Goal: Task Accomplishment & Management: Complete application form

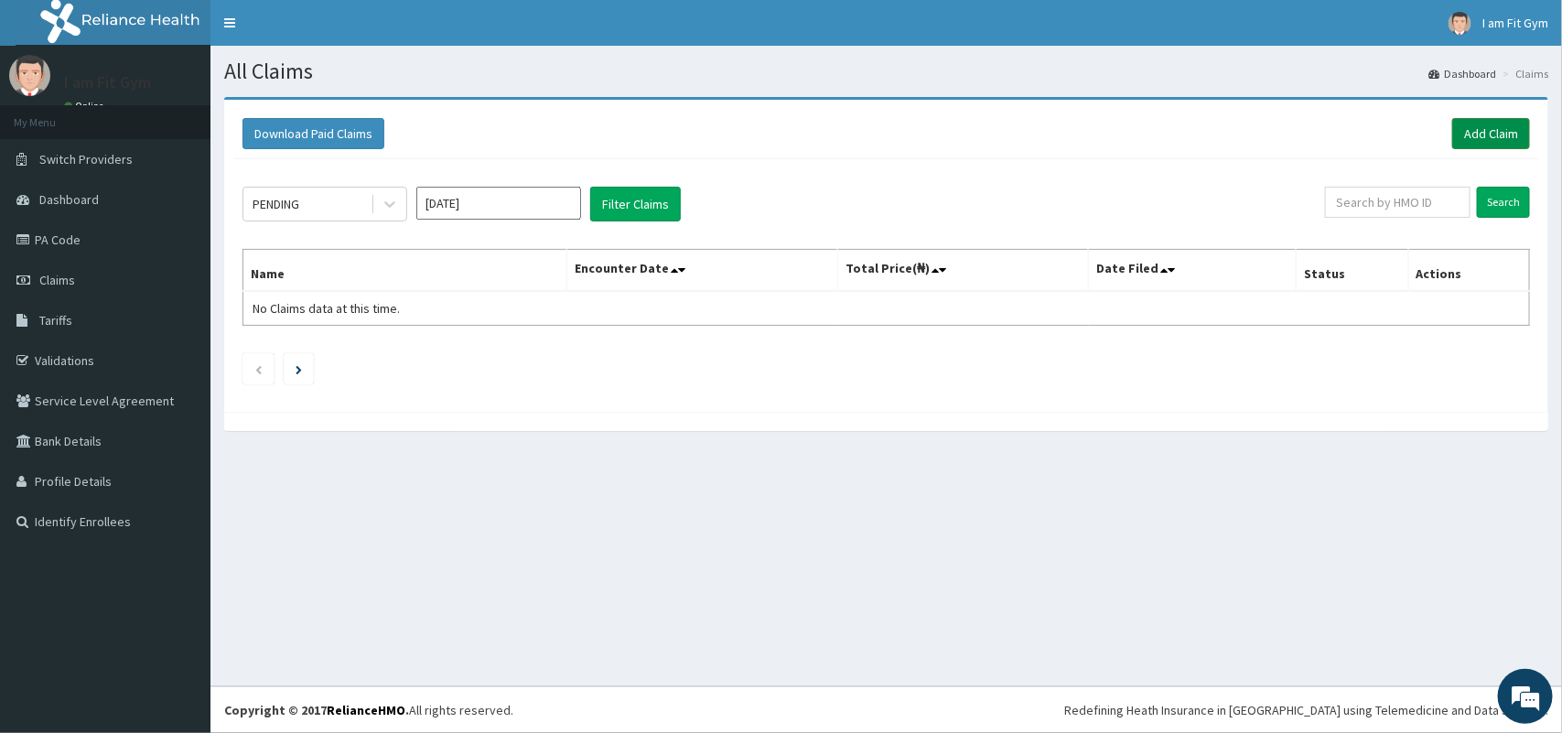
click at [1517, 138] on link "Add Claim" at bounding box center [1492, 133] width 78 height 31
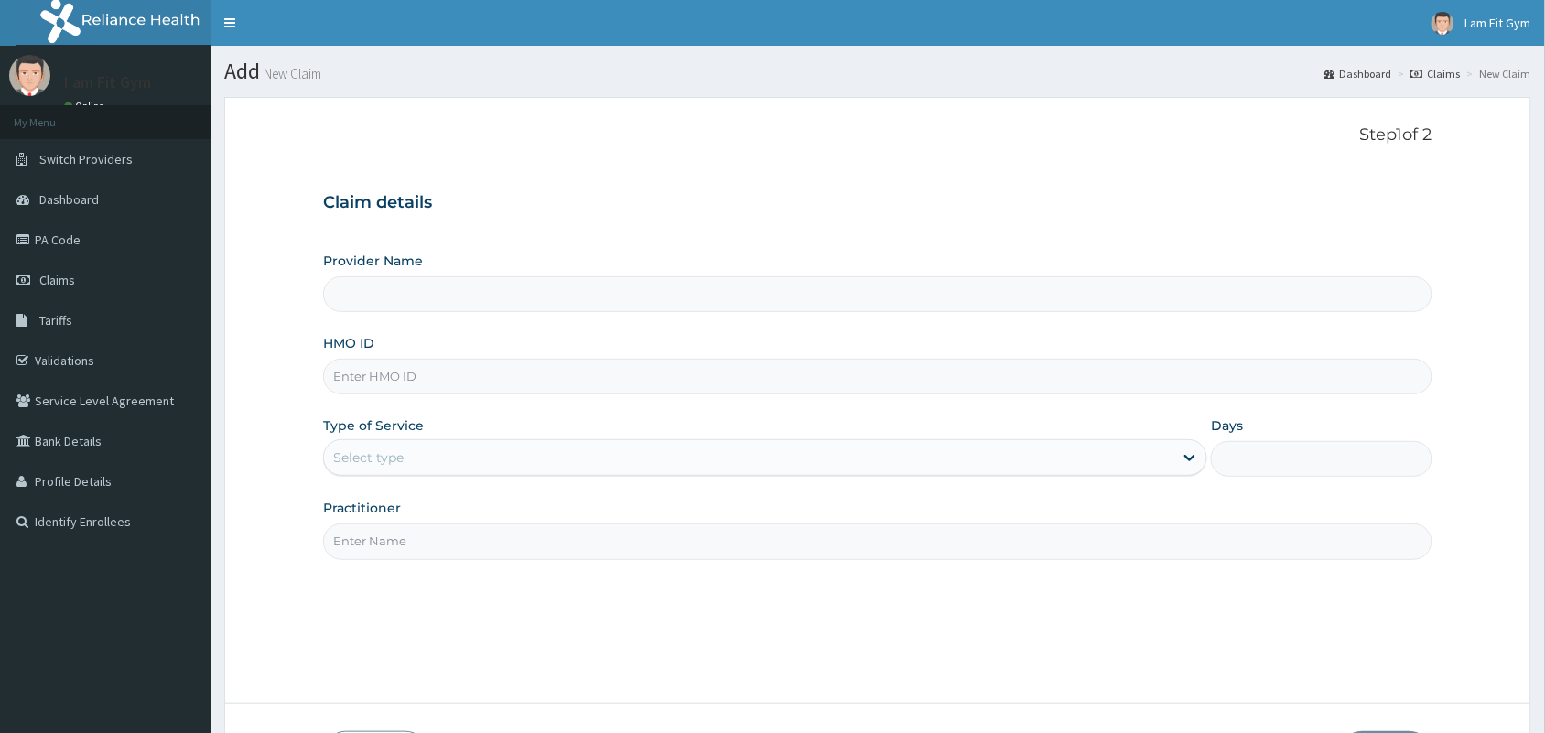
type input "I am fit Gym - Magodo"
type input "1"
click at [624, 367] on input "HMO ID" at bounding box center [877, 377] width 1109 height 36
type input "eex/10004/b"
click at [533, 559] on input "Practitioner" at bounding box center [877, 542] width 1109 height 36
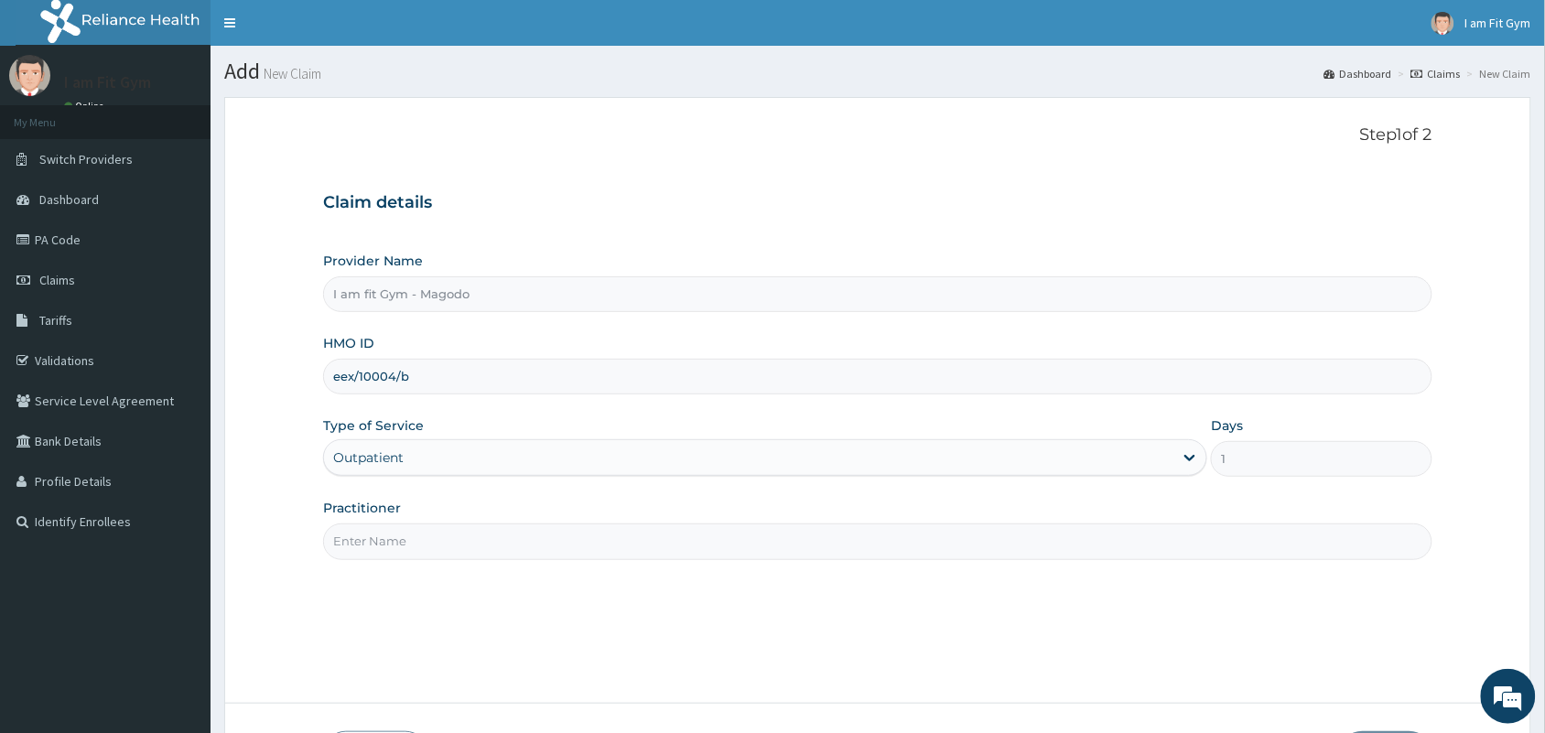
type input "RAZZIE"
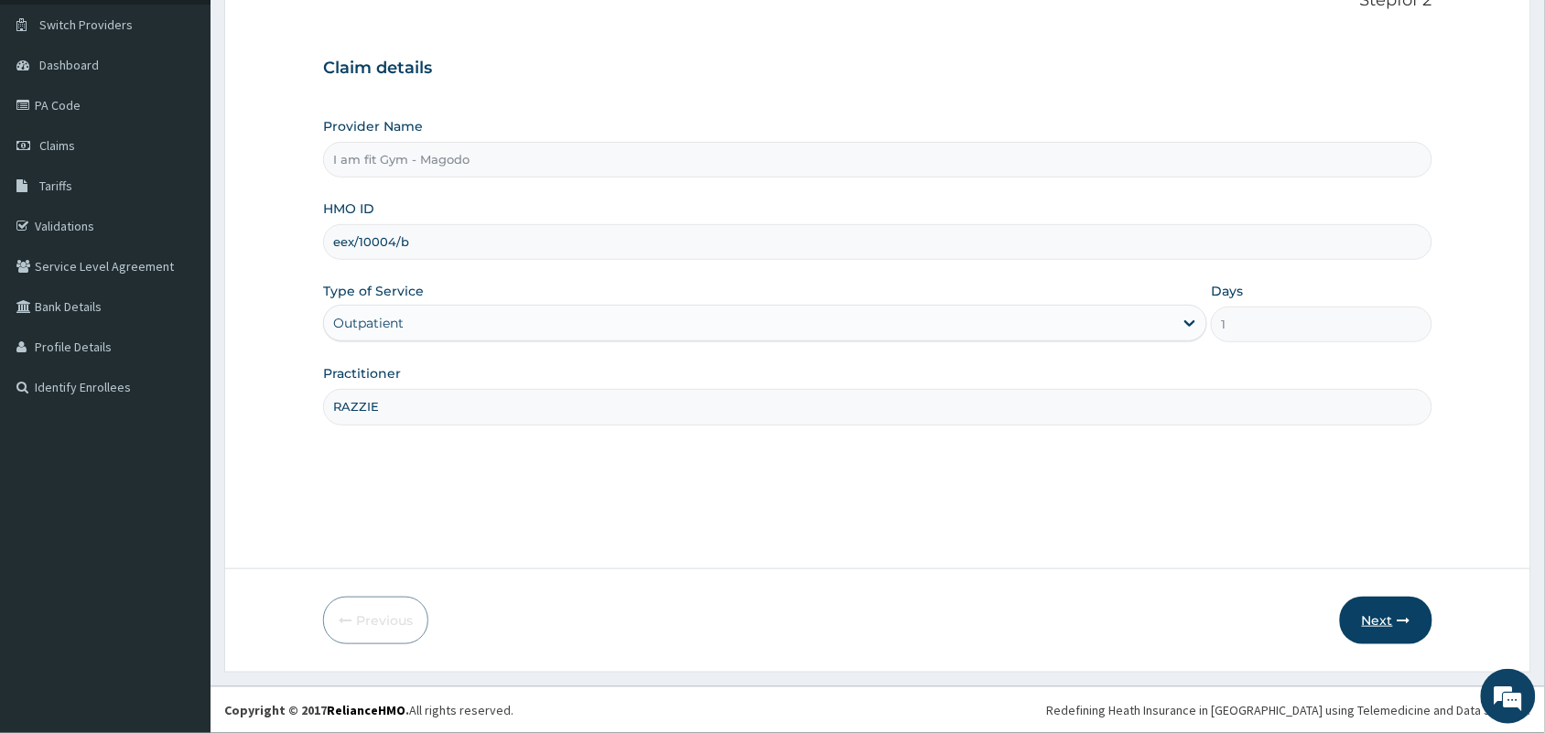
click at [1393, 606] on button "Next" at bounding box center [1386, 621] width 92 height 48
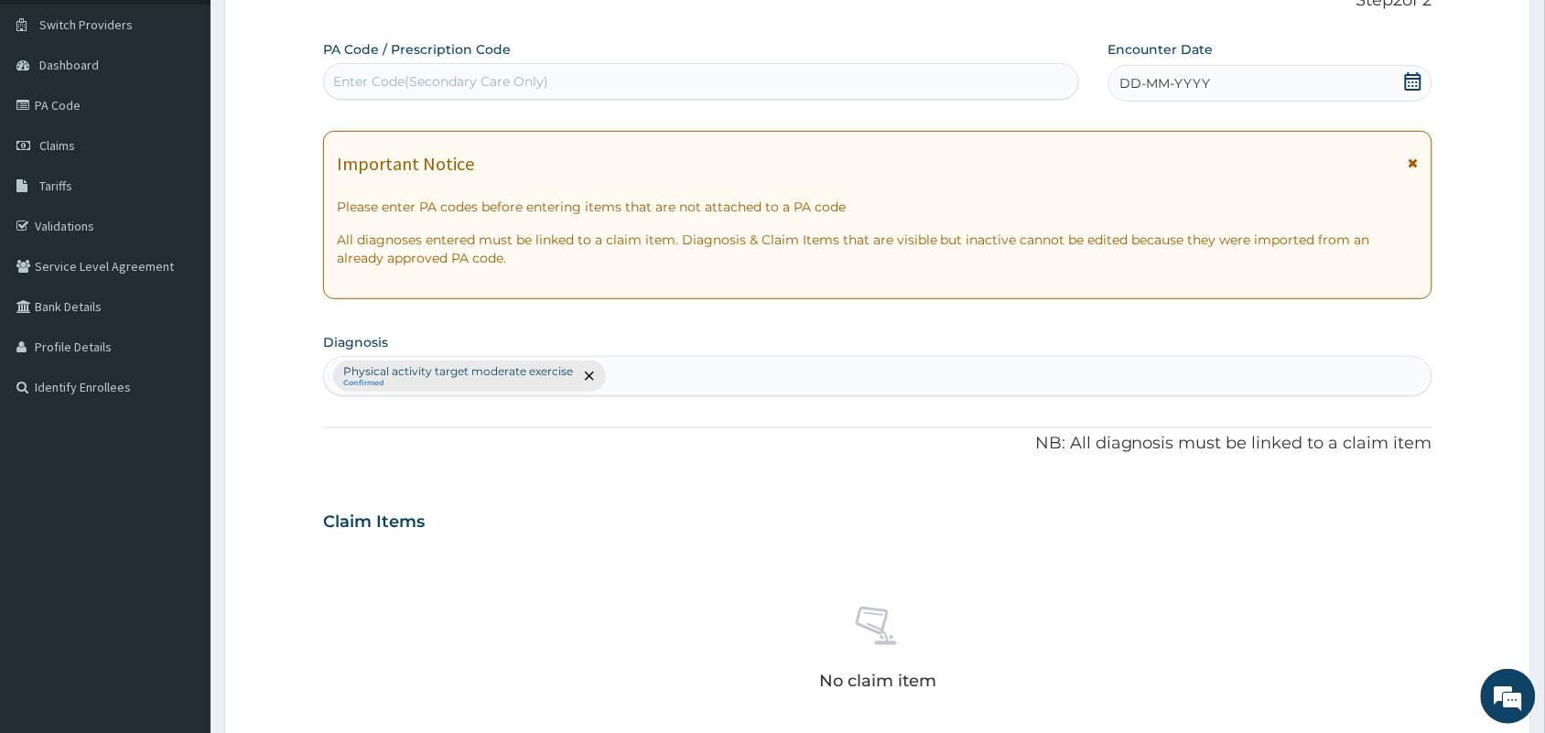
click at [634, 64] on div "Enter Code(Secondary Care Only)" at bounding box center [701, 81] width 756 height 37
type input "PA/91E6FC"
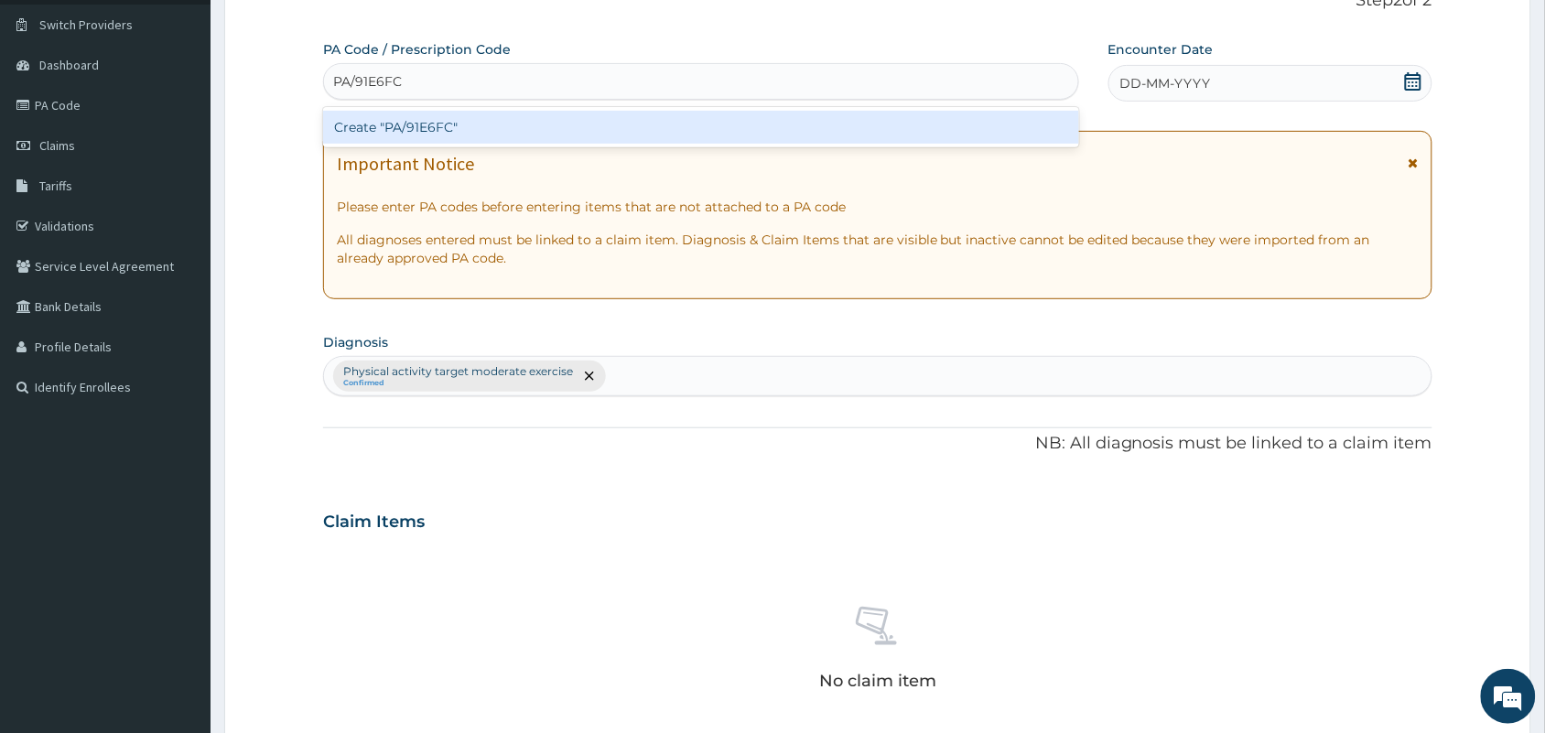
click at [643, 124] on div "Create "PA/91E6FC"" at bounding box center [701, 127] width 756 height 33
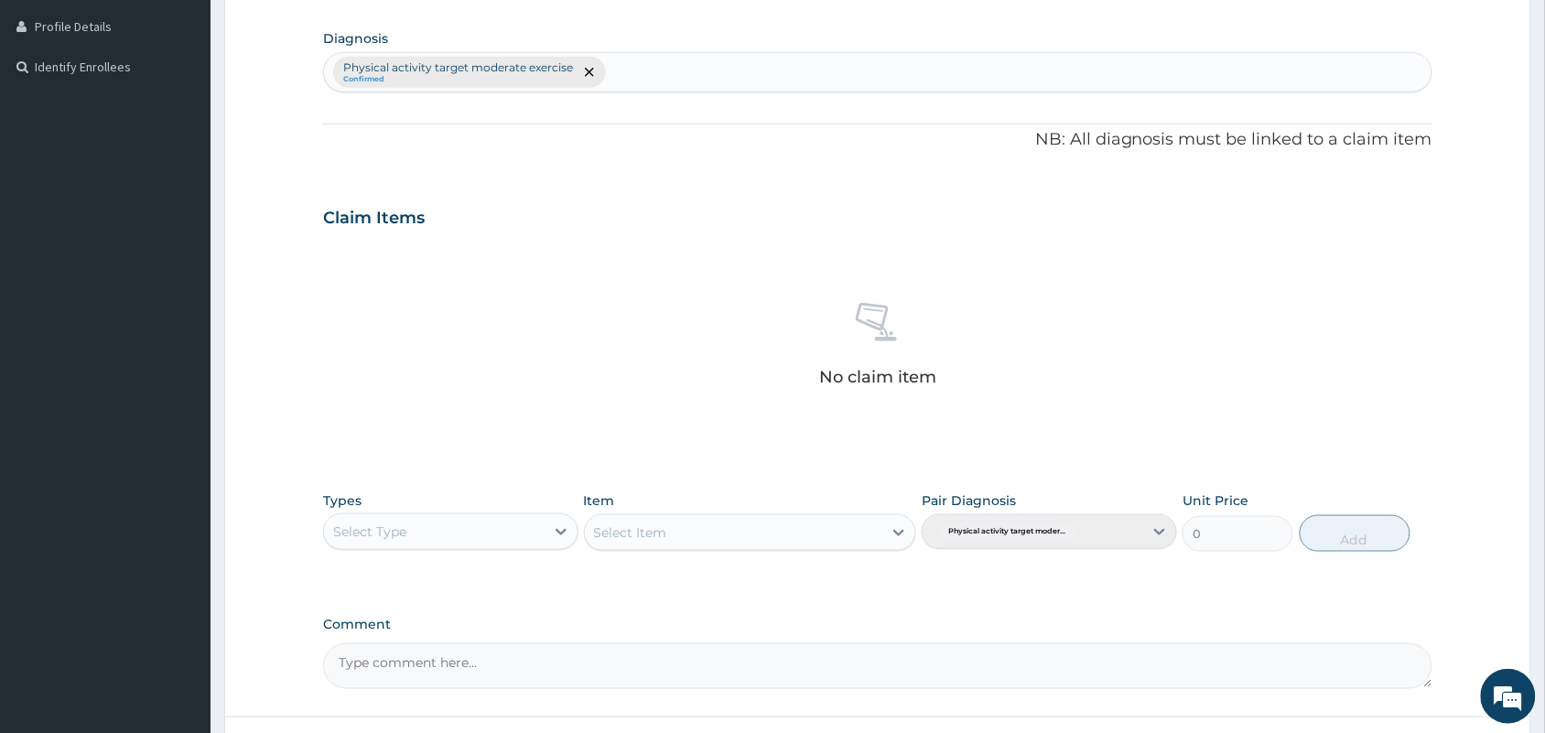
scroll to position [605, 0]
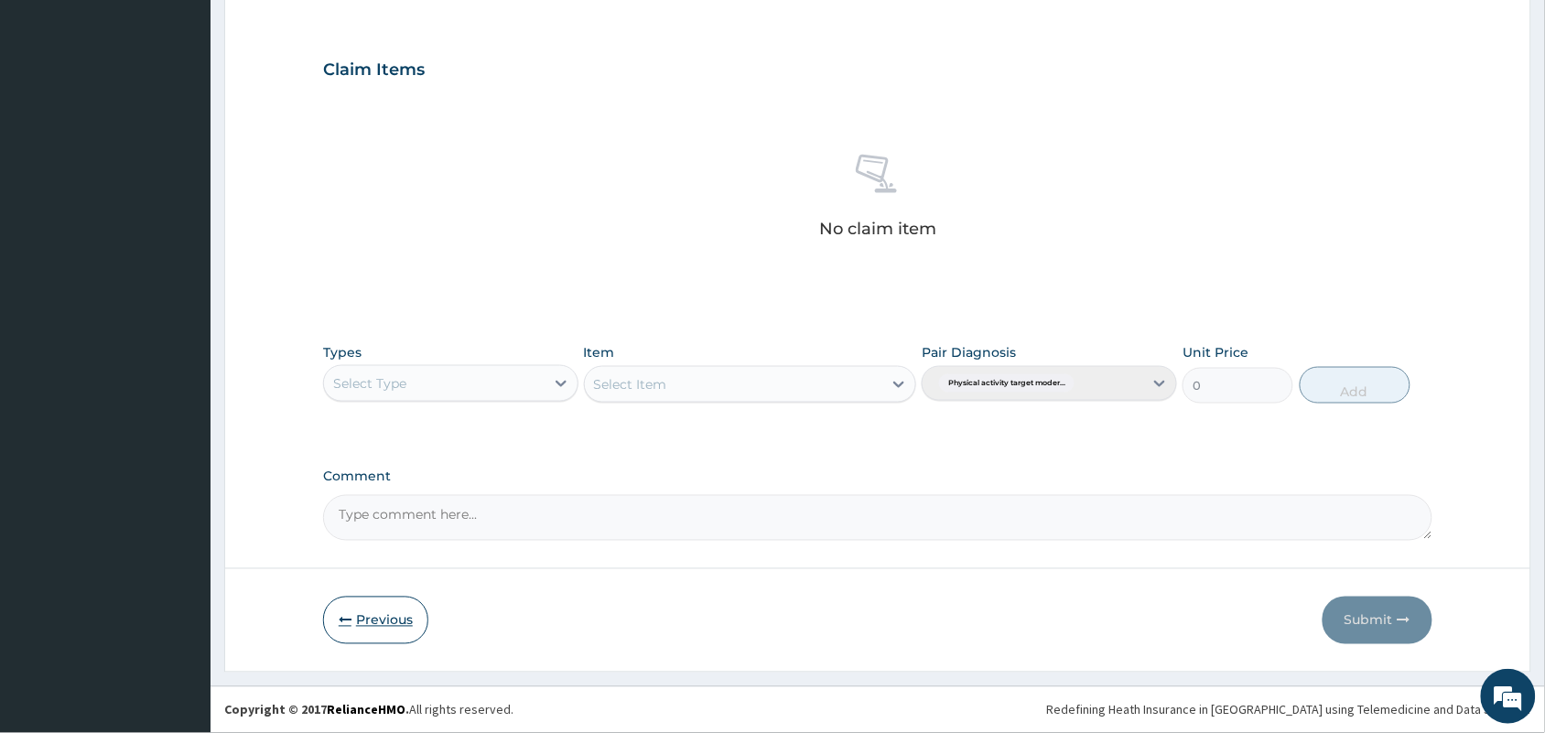
click at [378, 621] on button "Previous" at bounding box center [375, 621] width 105 height 48
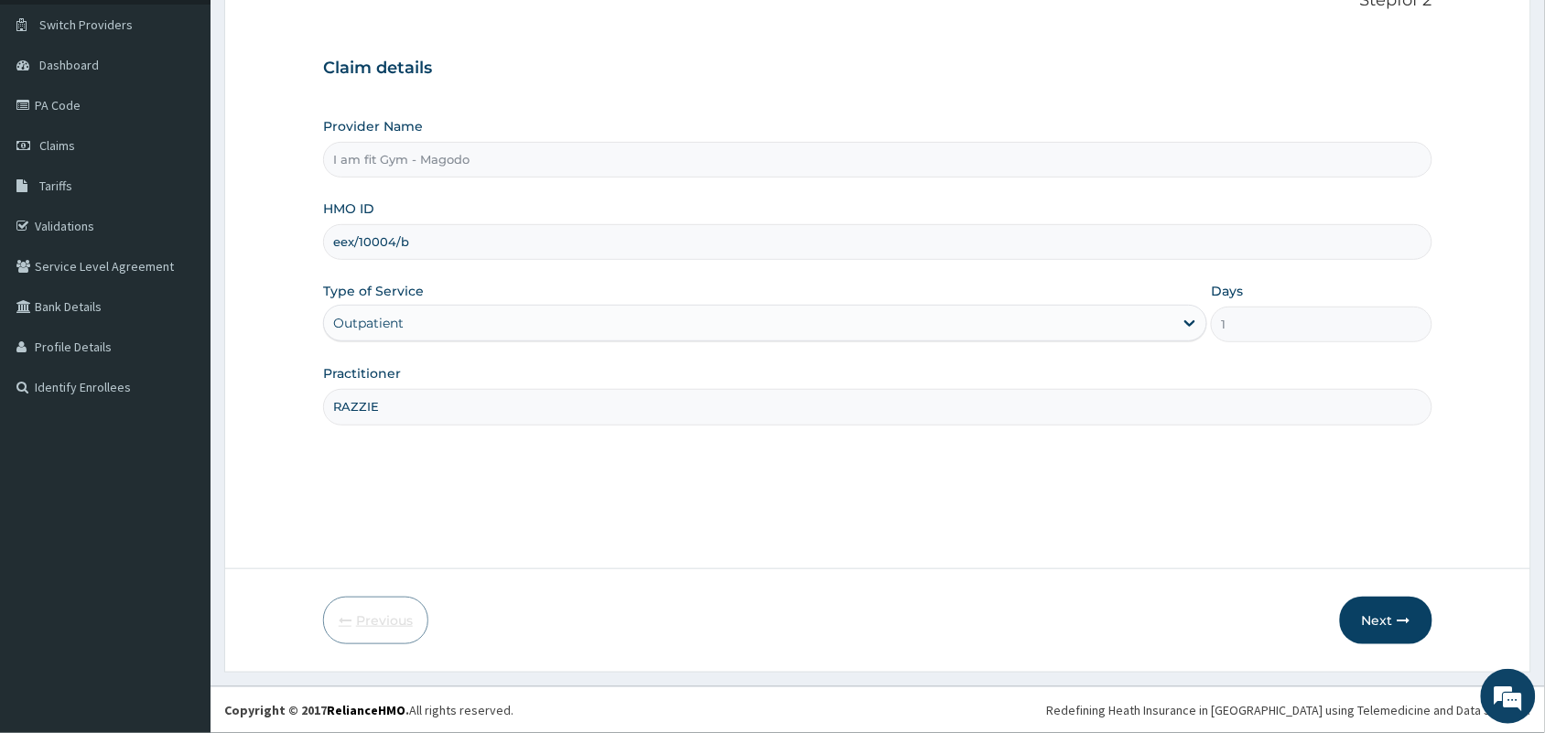
scroll to position [135, 0]
click at [386, 239] on input "eex/10004/b" at bounding box center [877, 242] width 1109 height 36
type input "eex/10004/b"
click at [1389, 620] on button "Next" at bounding box center [1386, 621] width 92 height 48
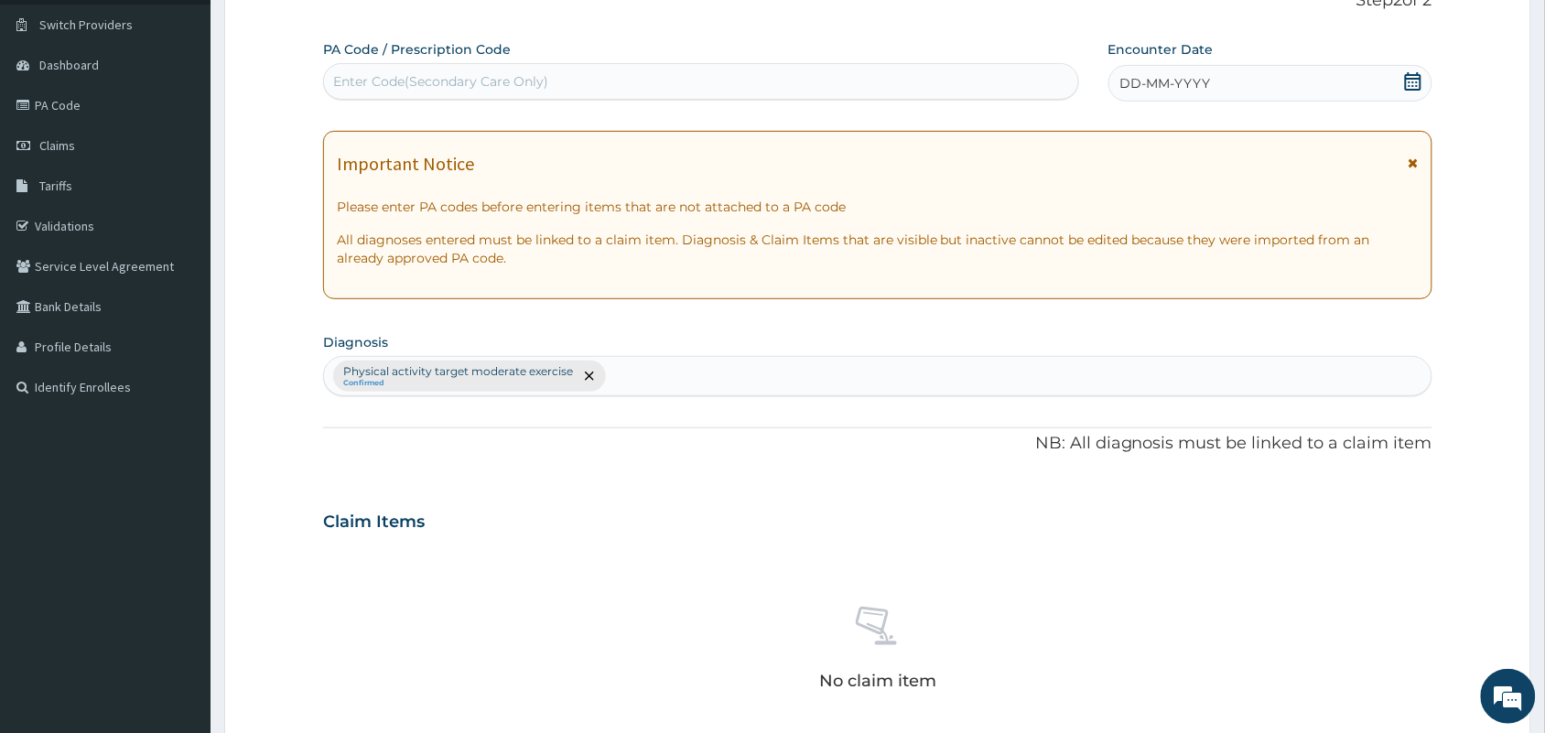
click at [546, 76] on div "Enter Code(Secondary Care Only)" at bounding box center [440, 81] width 215 height 18
type input "PA/91E6FC"
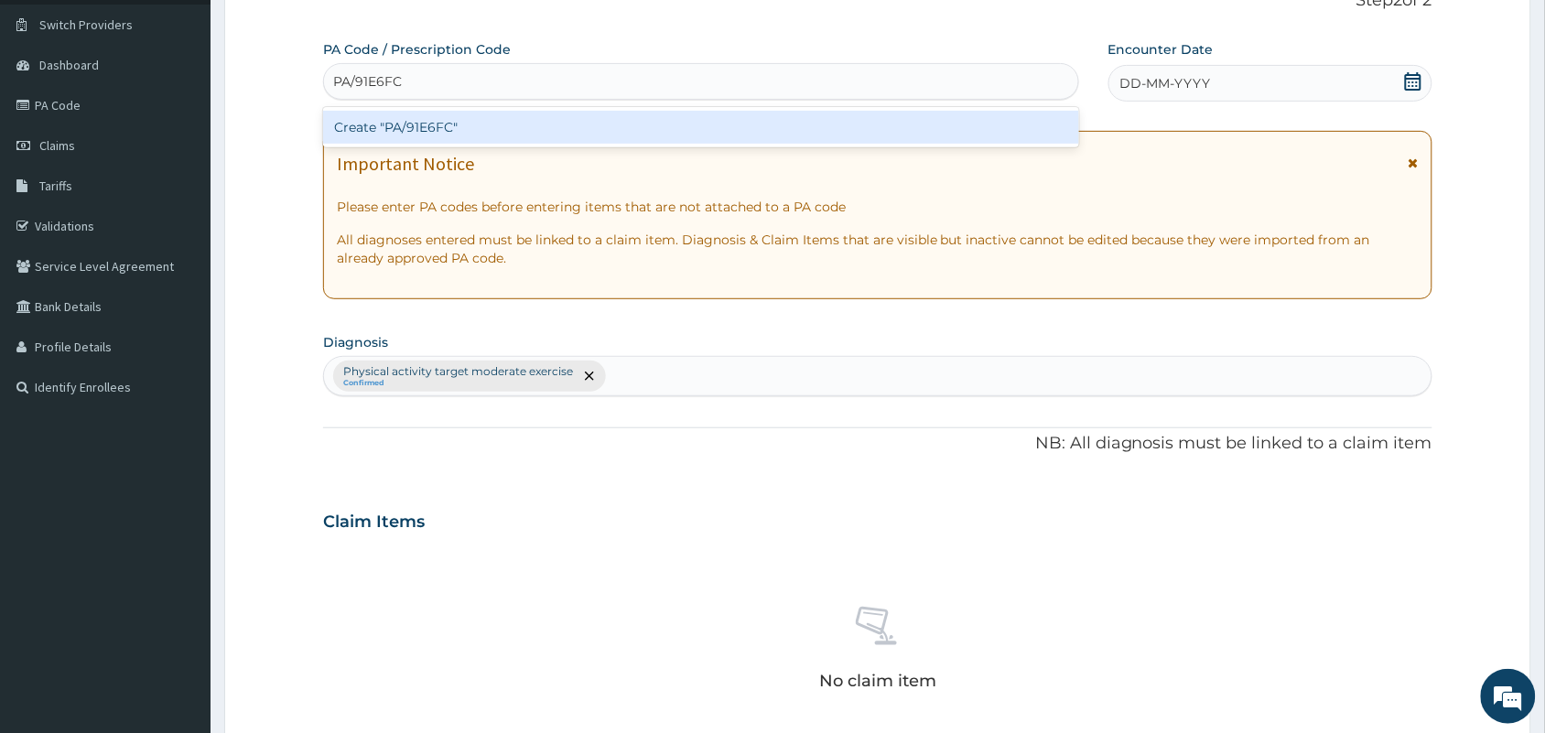
click at [565, 117] on div "Create "PA/91E6FC"" at bounding box center [701, 127] width 756 height 33
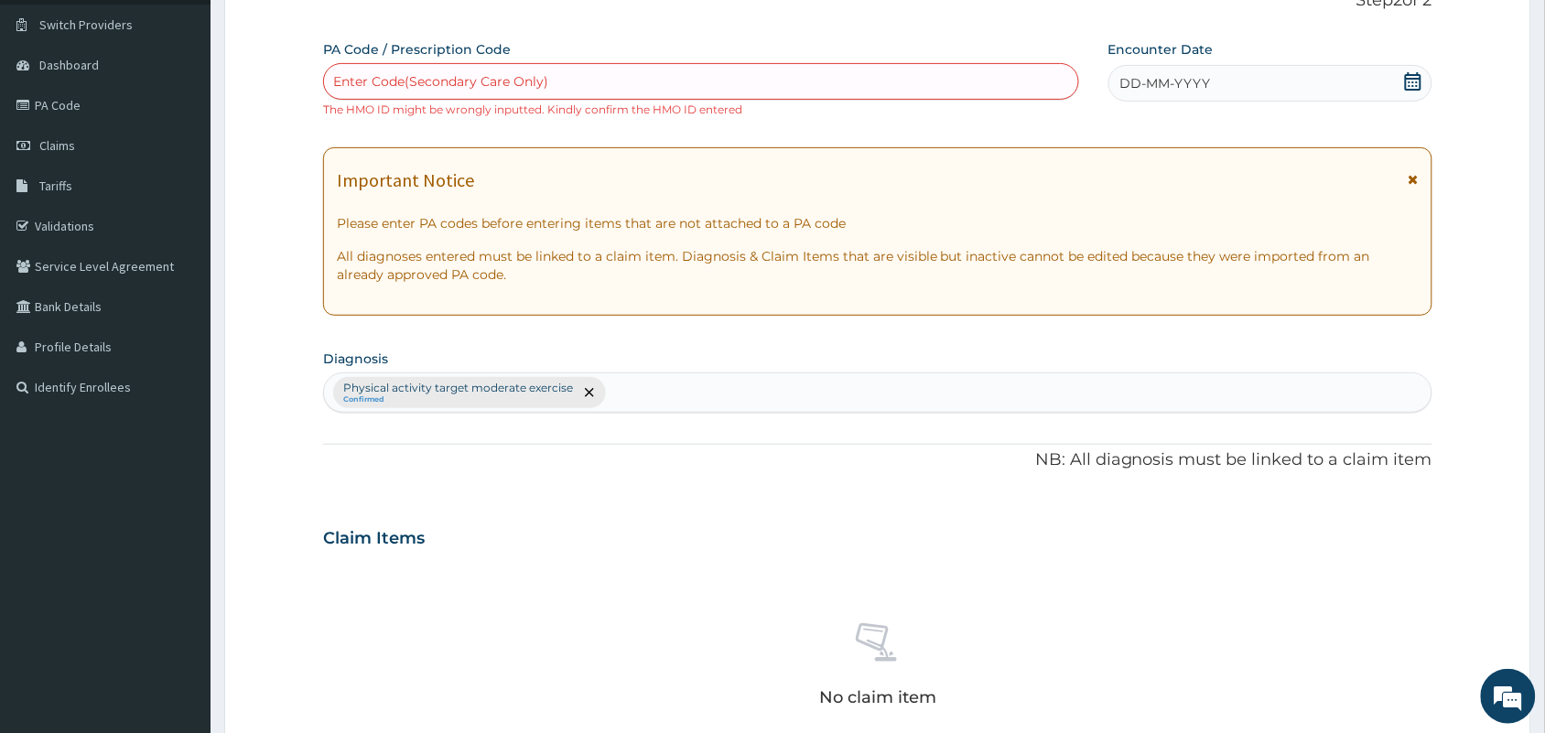
scroll to position [605, 0]
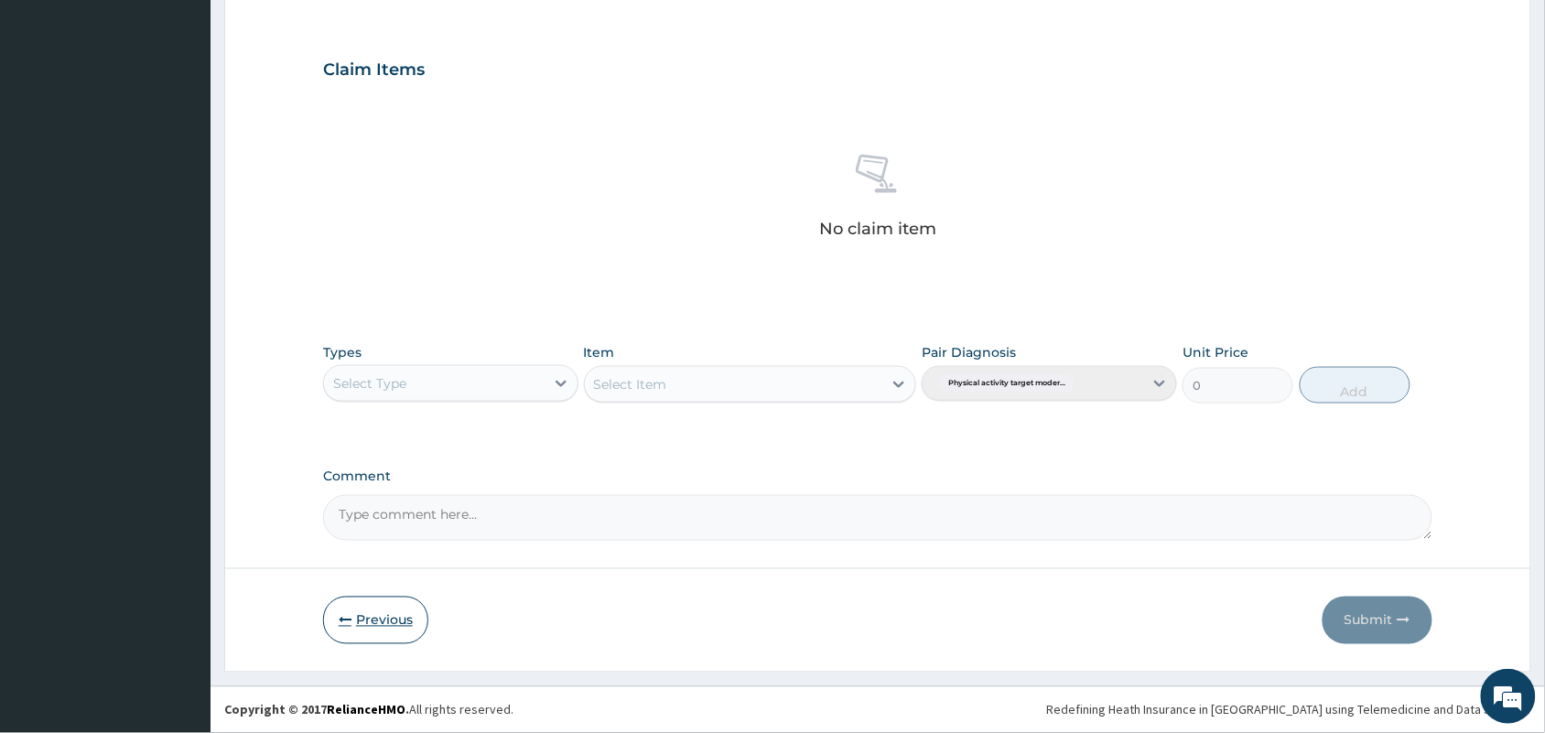
click at [359, 605] on button "Previous" at bounding box center [375, 621] width 105 height 48
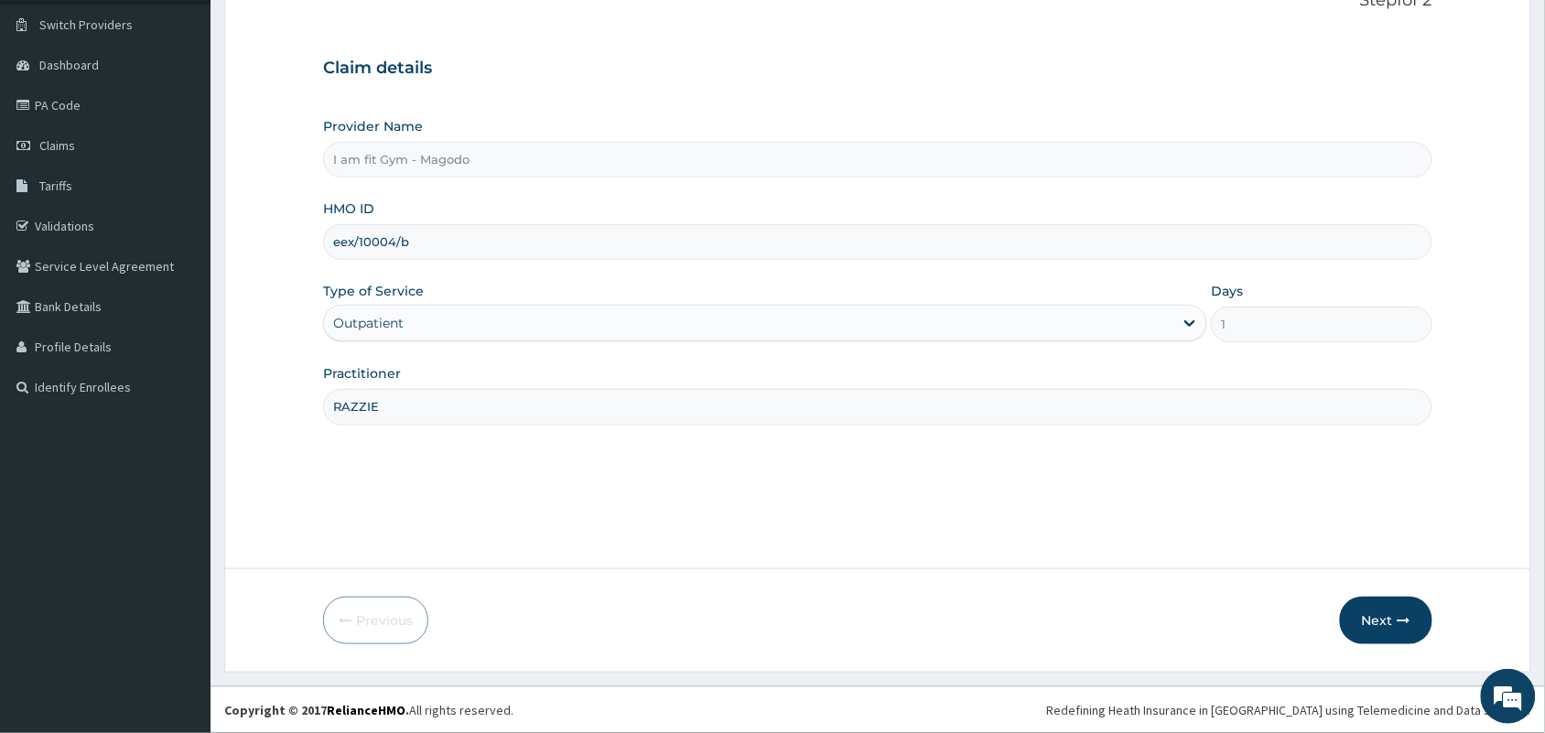
click at [348, 235] on input "eex/10004/b" at bounding box center [877, 242] width 1109 height 36
type input "apx/10004/b"
click at [1421, 621] on button "Next" at bounding box center [1386, 621] width 92 height 48
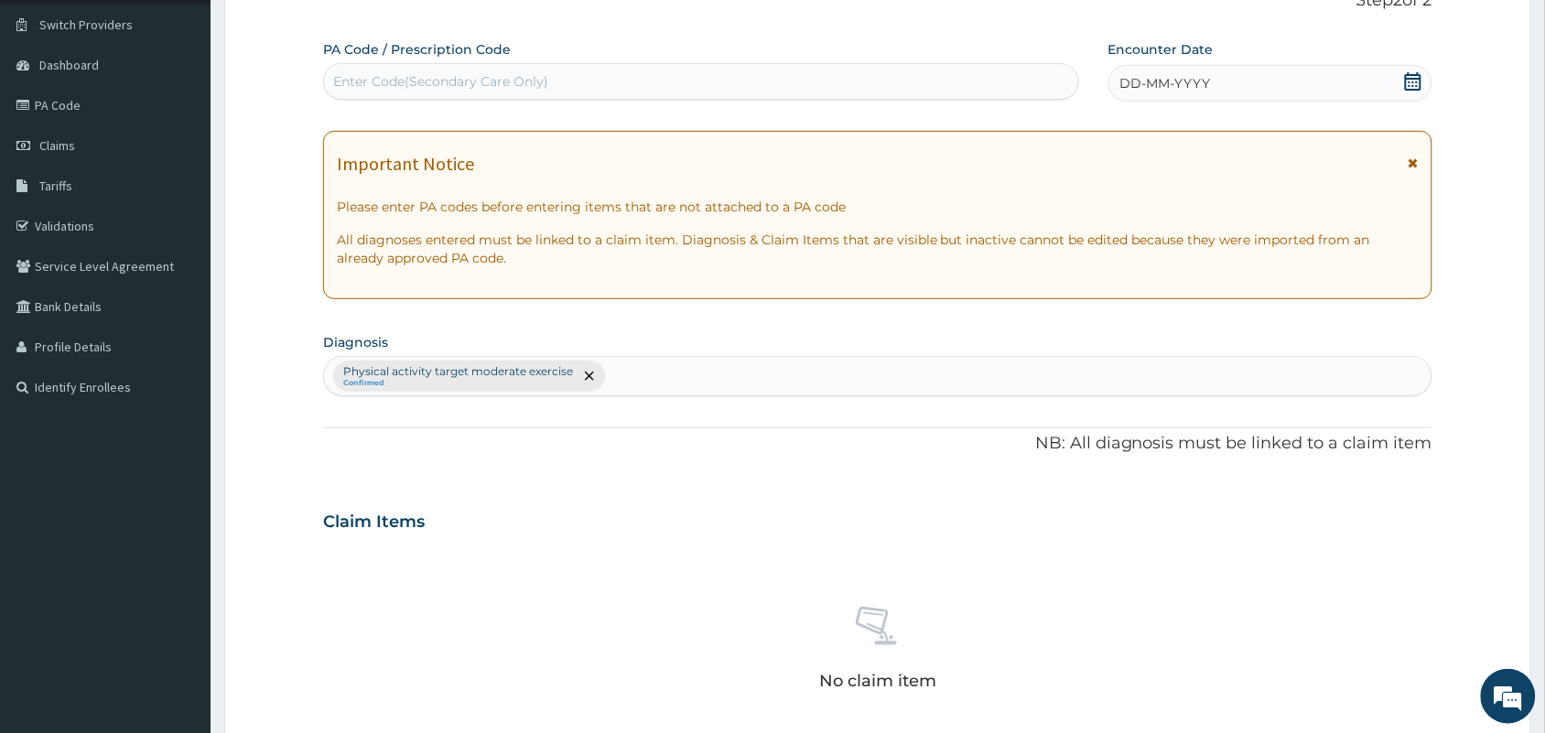
click at [748, 97] on div "Enter Code(Secondary Care Only)" at bounding box center [701, 81] width 756 height 37
type input "O"
type input "PA/91E6FC"
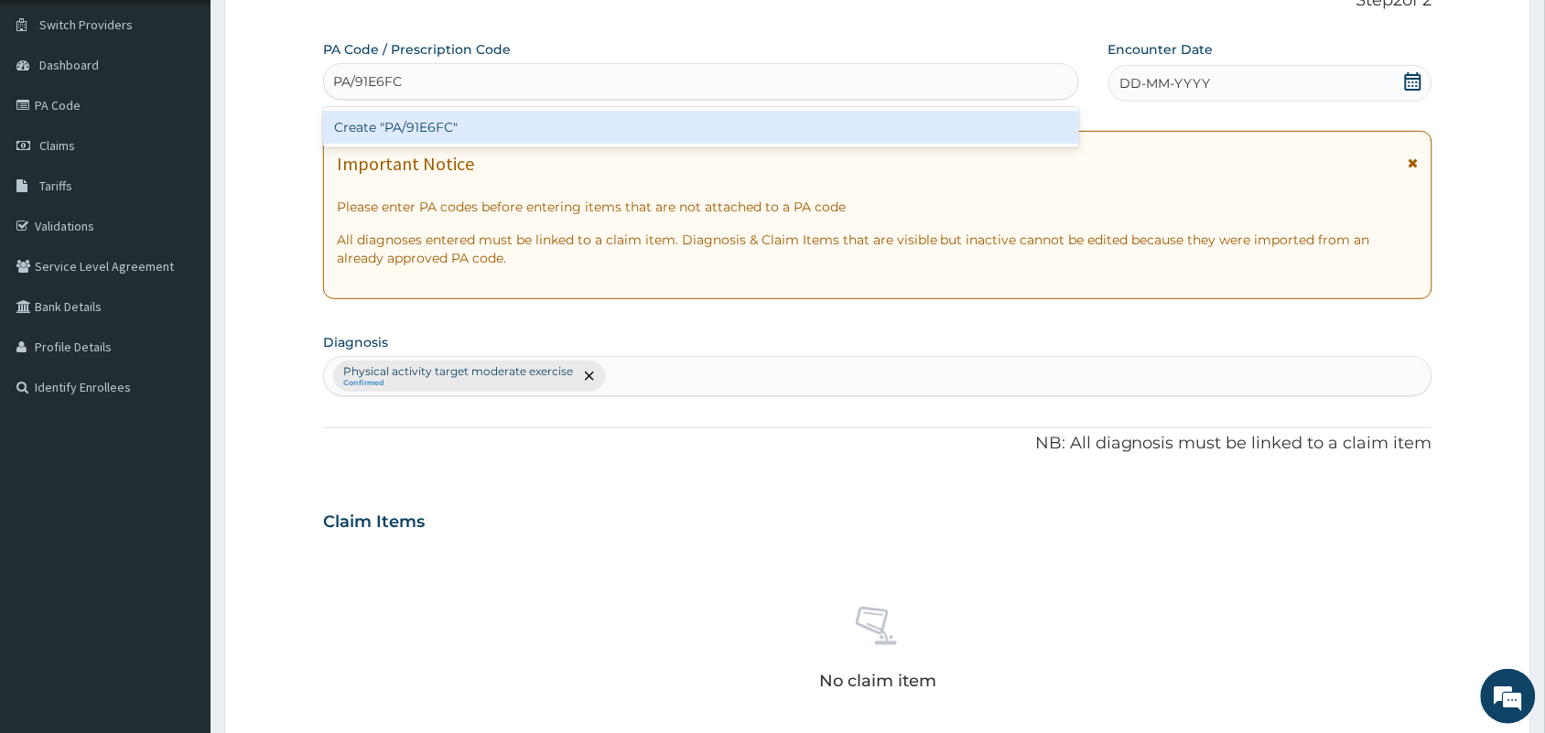
click at [701, 137] on div "Create "PA/91E6FC"" at bounding box center [701, 127] width 756 height 33
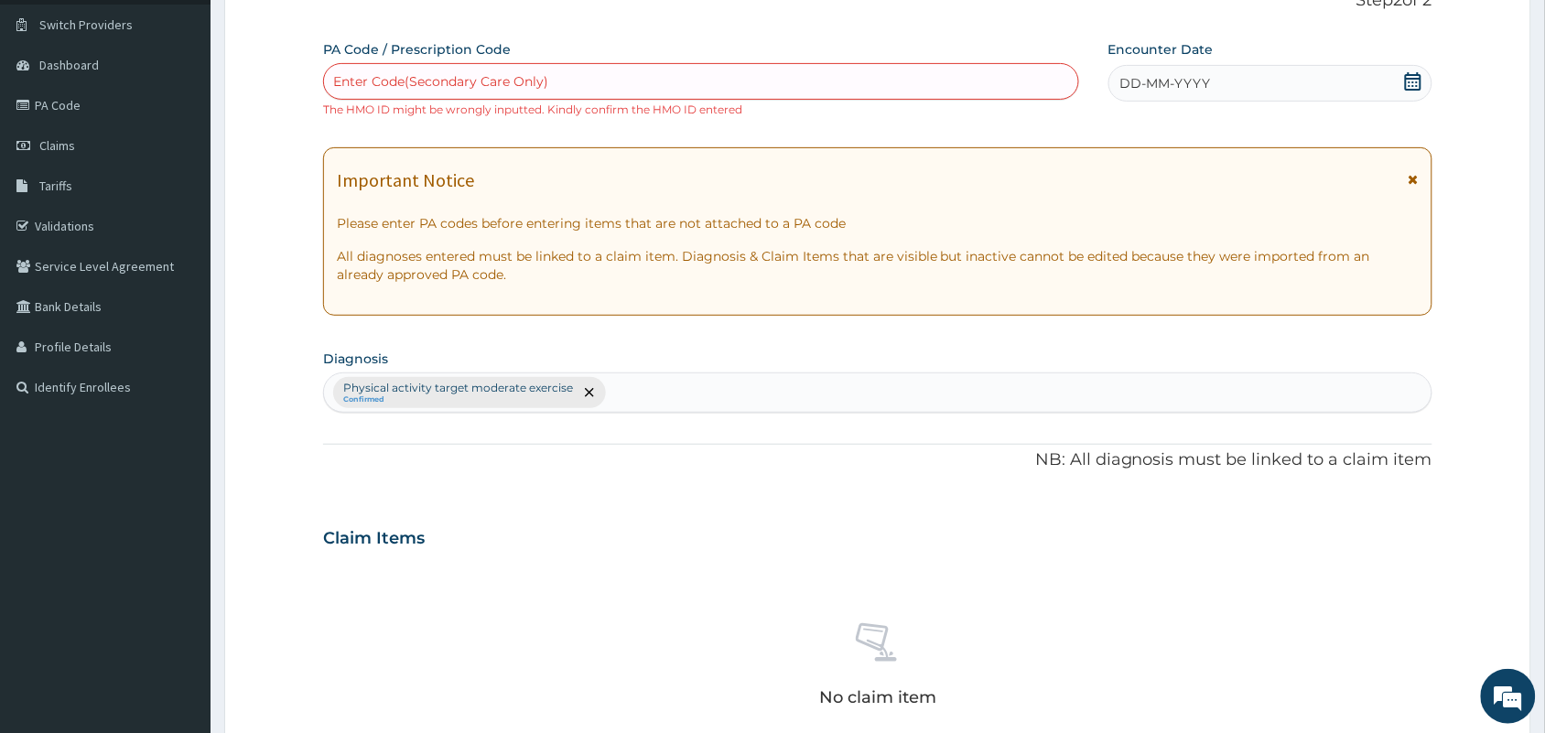
type input "A"
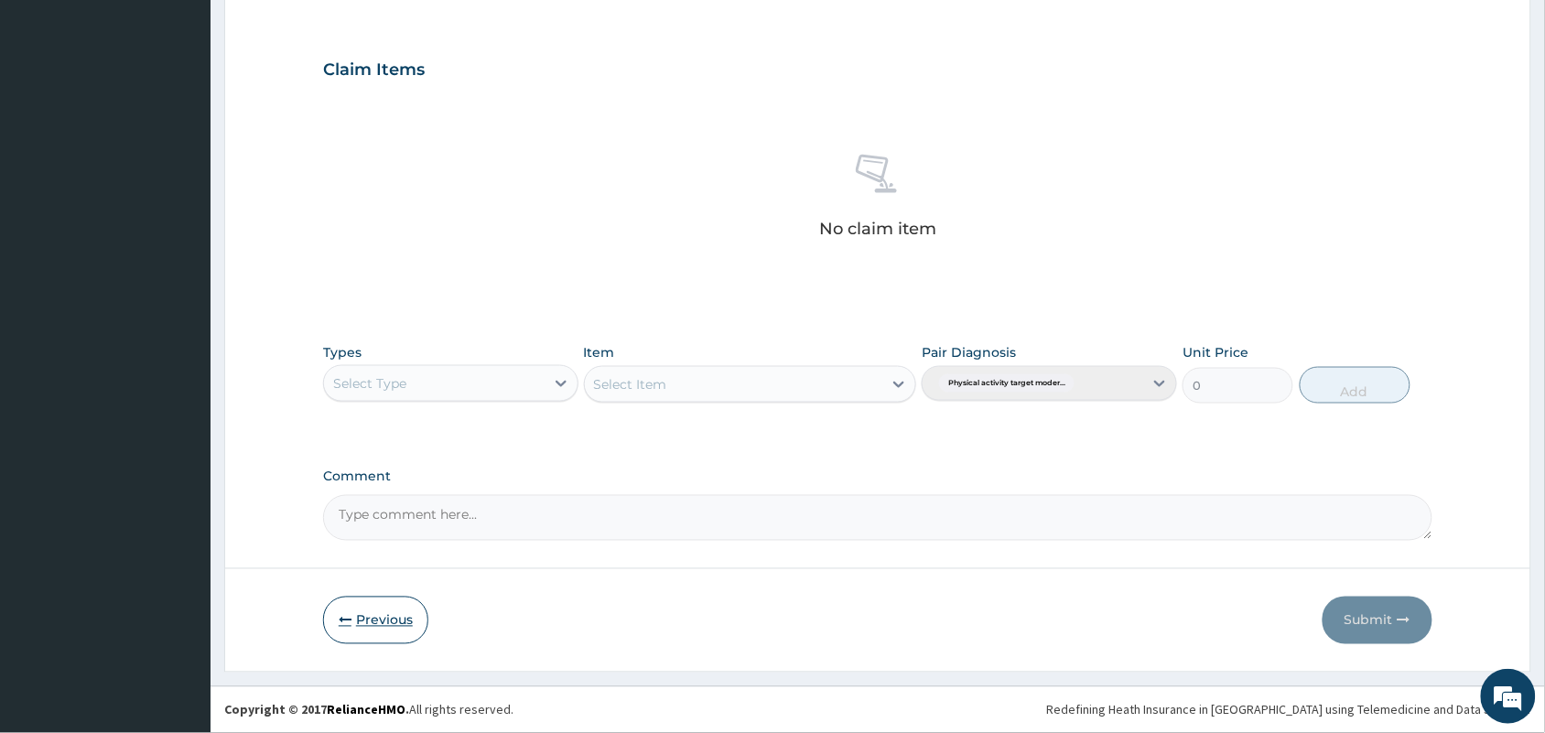
click at [363, 609] on button "Previous" at bounding box center [375, 621] width 105 height 48
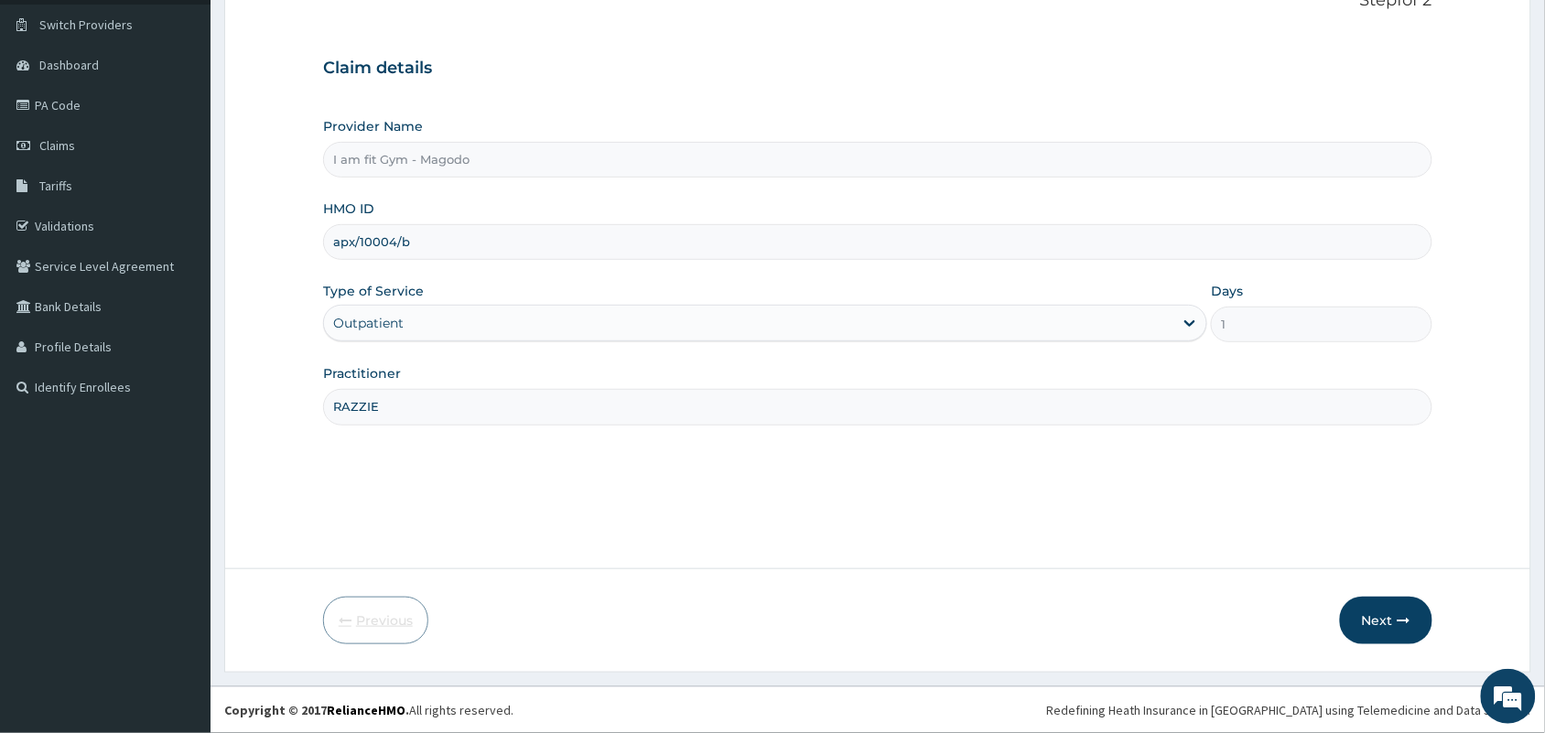
scroll to position [135, 0]
click at [350, 234] on input "apx/10004/b" at bounding box center [877, 242] width 1109 height 36
click at [459, 249] on input "exx/10004/b" at bounding box center [877, 242] width 1109 height 36
type input "exx/10004/b"
click at [1406, 615] on icon "button" at bounding box center [1404, 620] width 13 height 13
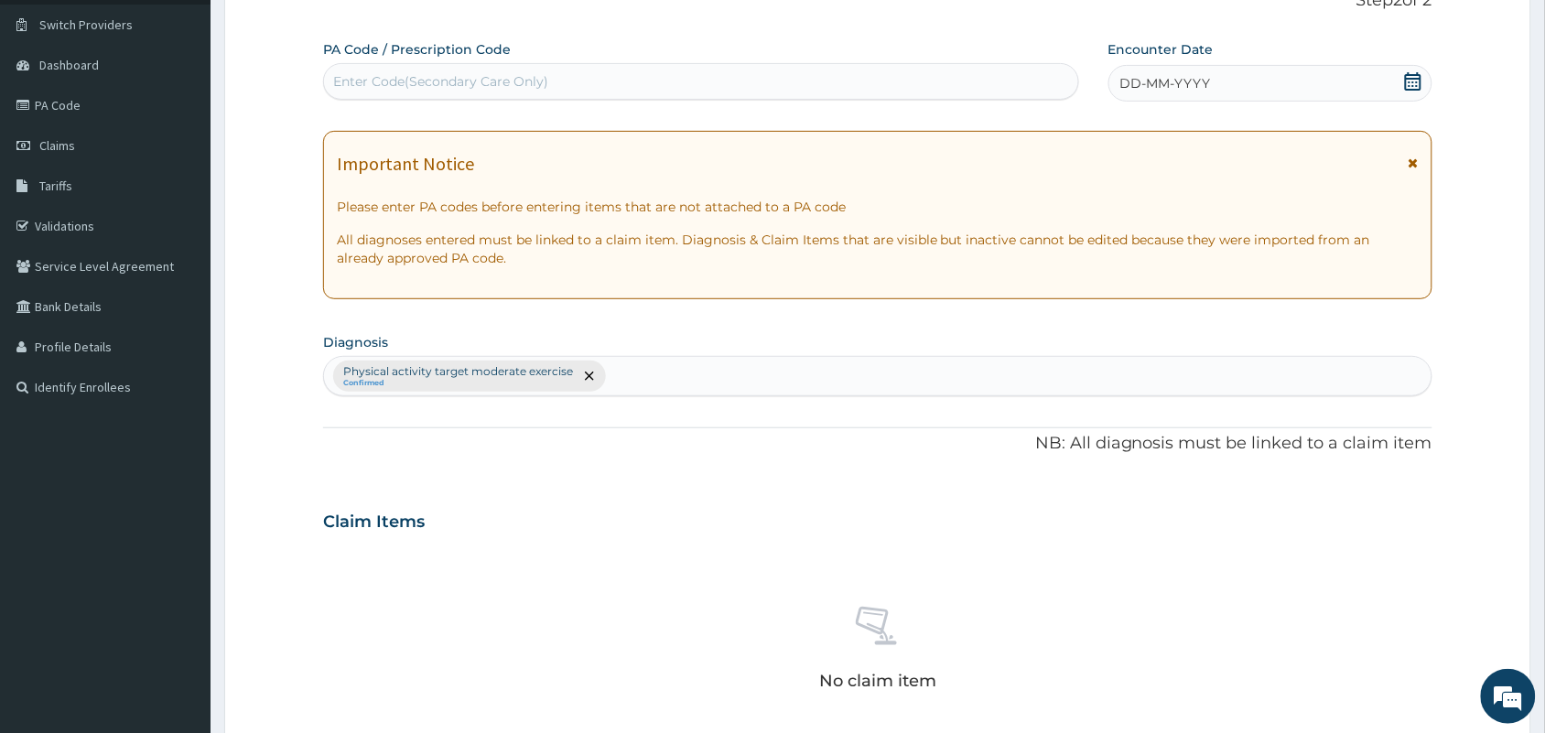
click at [685, 80] on div "Enter Code(Secondary Care Only)" at bounding box center [701, 81] width 754 height 29
type input "PA/91E6FC"
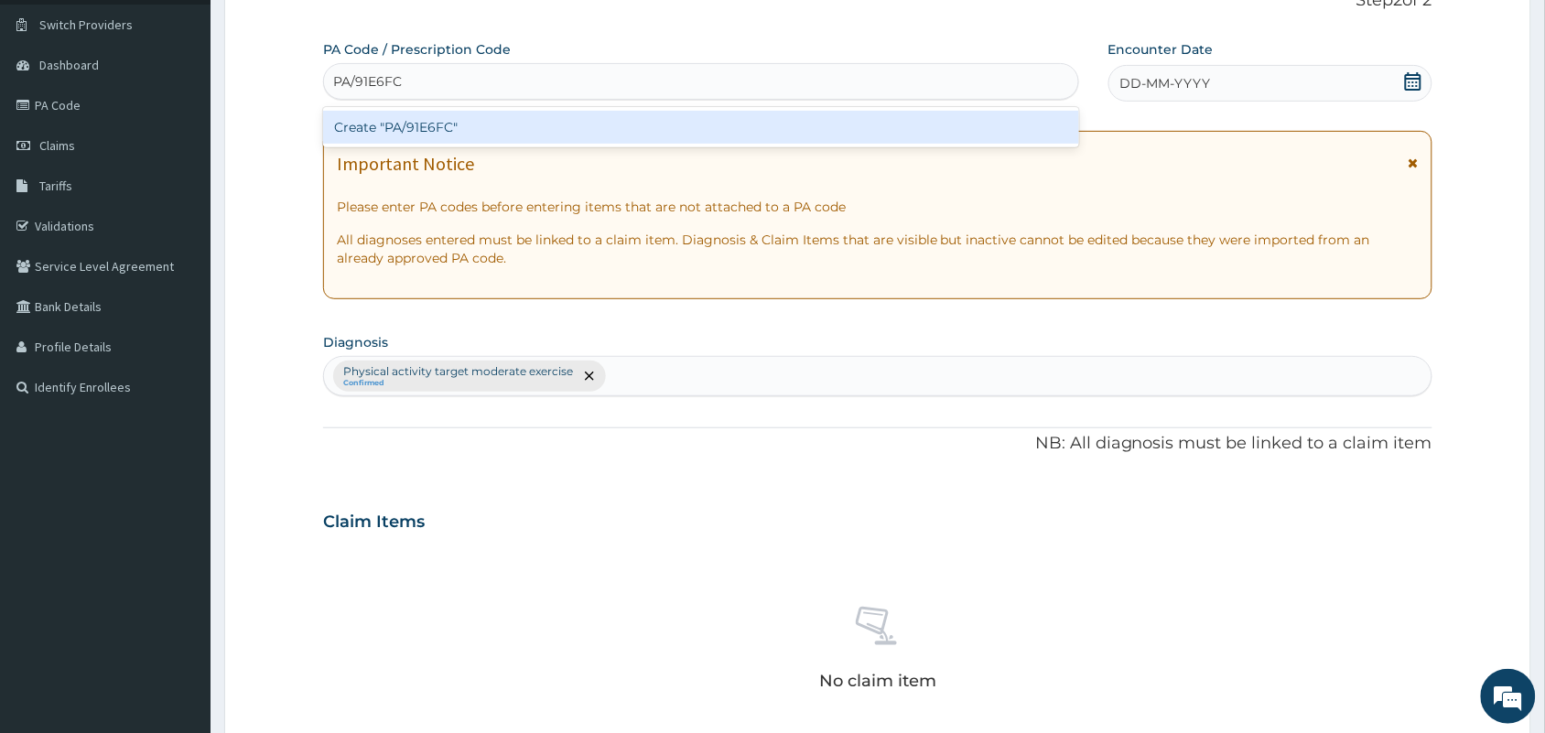
click at [685, 128] on div "Create "PA/91E6FC"" at bounding box center [701, 127] width 756 height 33
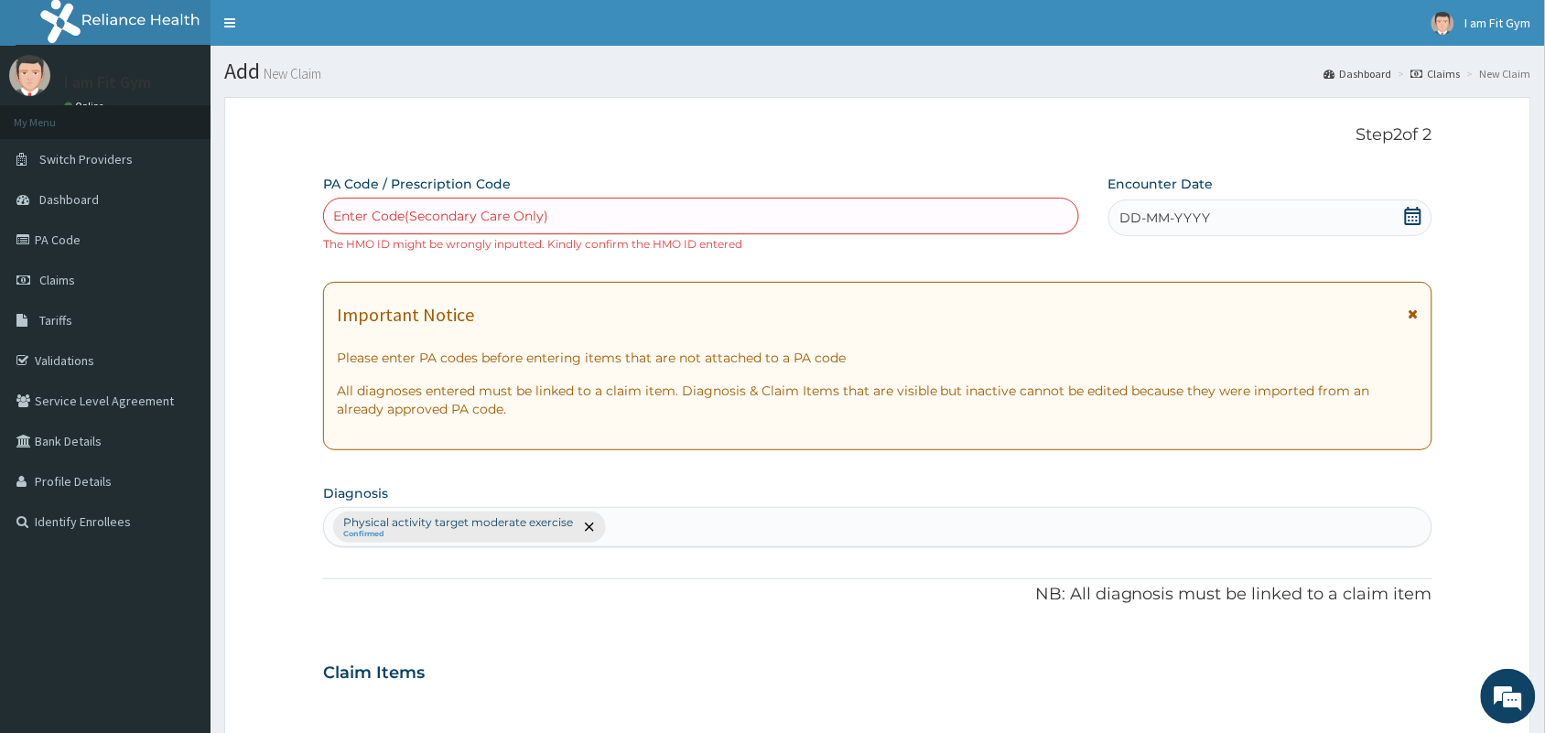
scroll to position [605, 0]
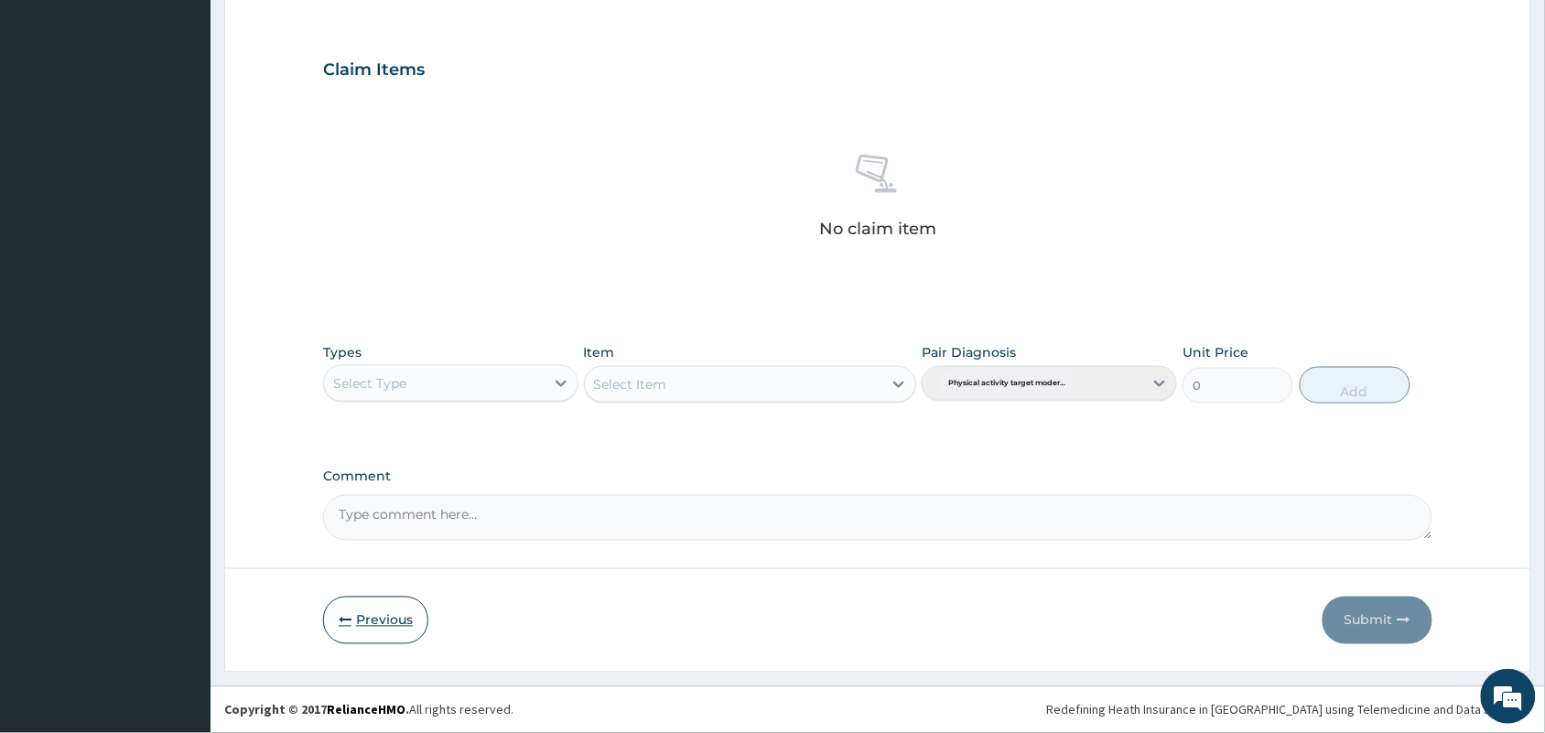
click at [419, 616] on button "Previous" at bounding box center [375, 621] width 105 height 48
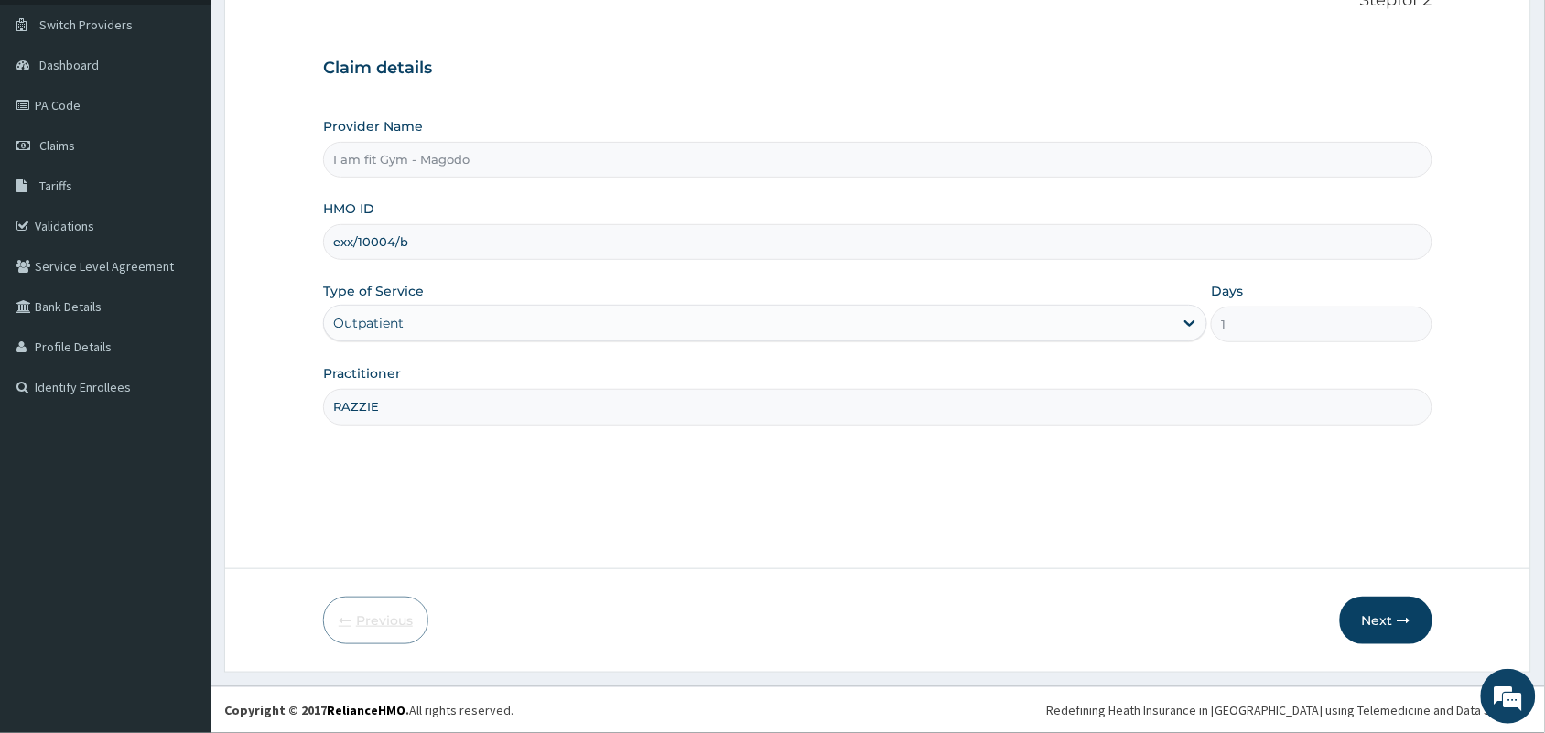
scroll to position [135, 0]
click at [344, 238] on input "exx/10004/b" at bounding box center [877, 242] width 1109 height 36
click at [415, 240] on input "eex/10004/b" at bounding box center [877, 242] width 1109 height 36
type input "eex/10004/a"
click at [1410, 610] on button "Next" at bounding box center [1386, 621] width 92 height 48
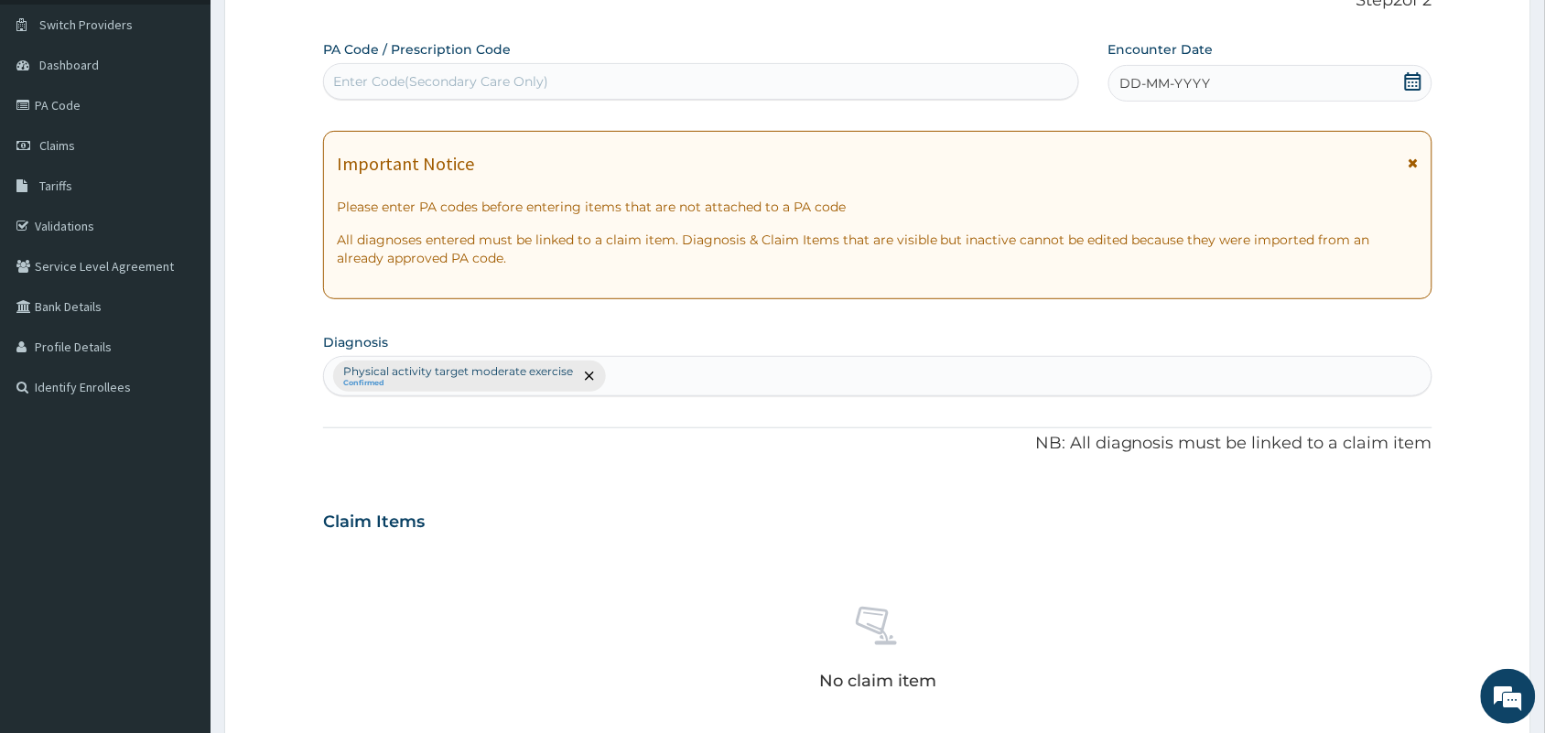
click at [665, 89] on div "Enter Code(Secondary Care Only)" at bounding box center [701, 81] width 754 height 29
type input "PA/91E6FC"
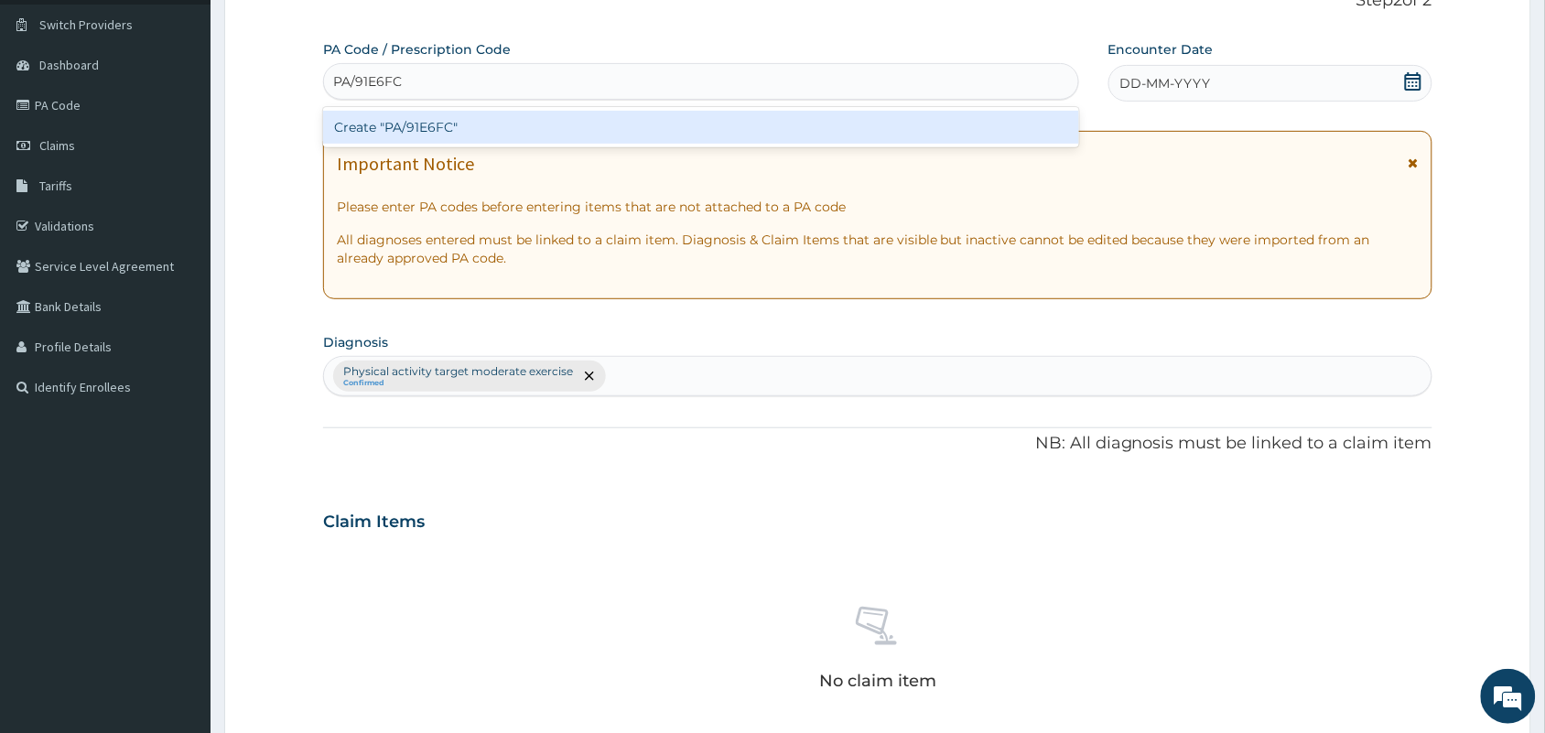
click at [668, 124] on div "Create "PA/91E6FC"" at bounding box center [701, 127] width 756 height 33
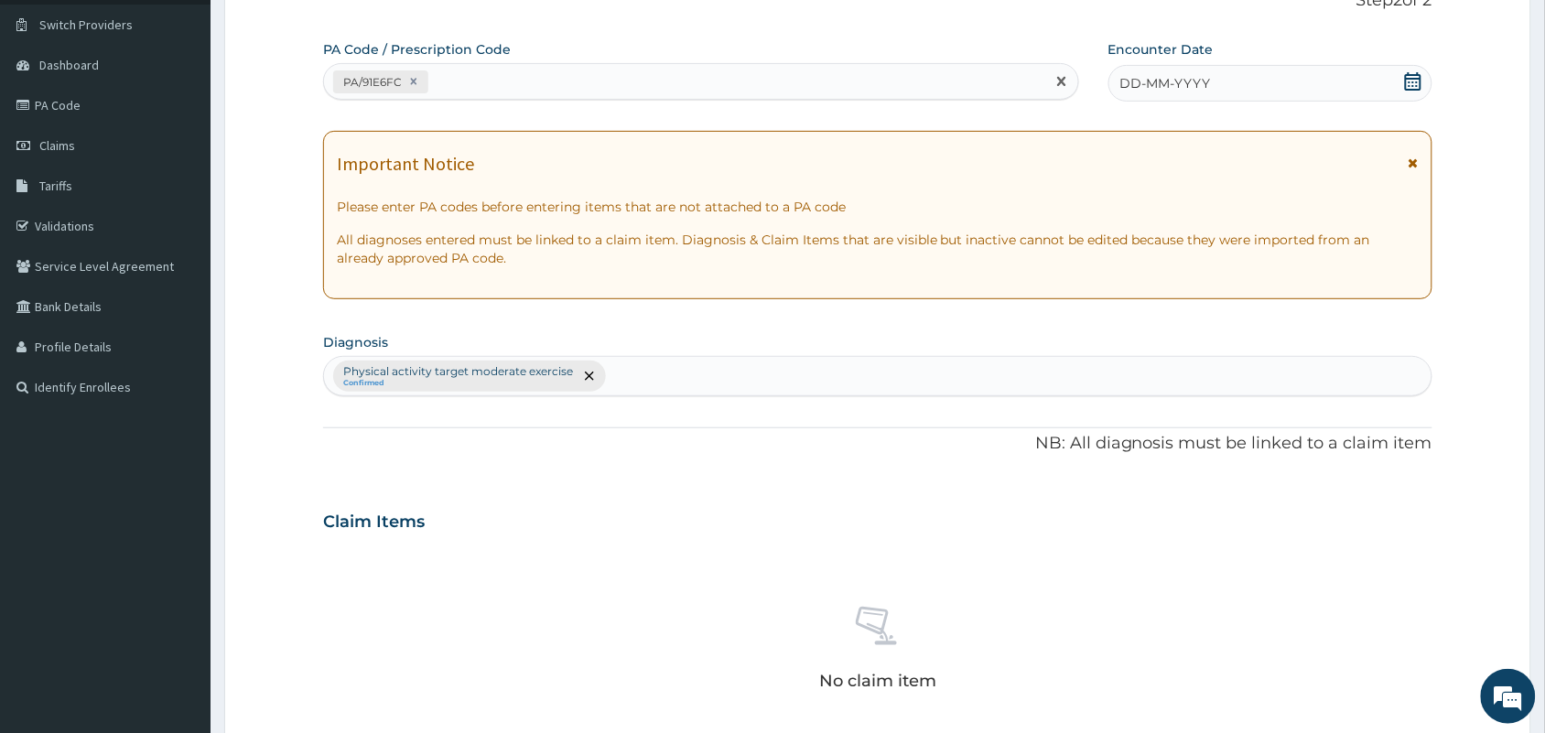
click at [1151, 85] on span "DD-MM-YYYY" at bounding box center [1165, 83] width 91 height 18
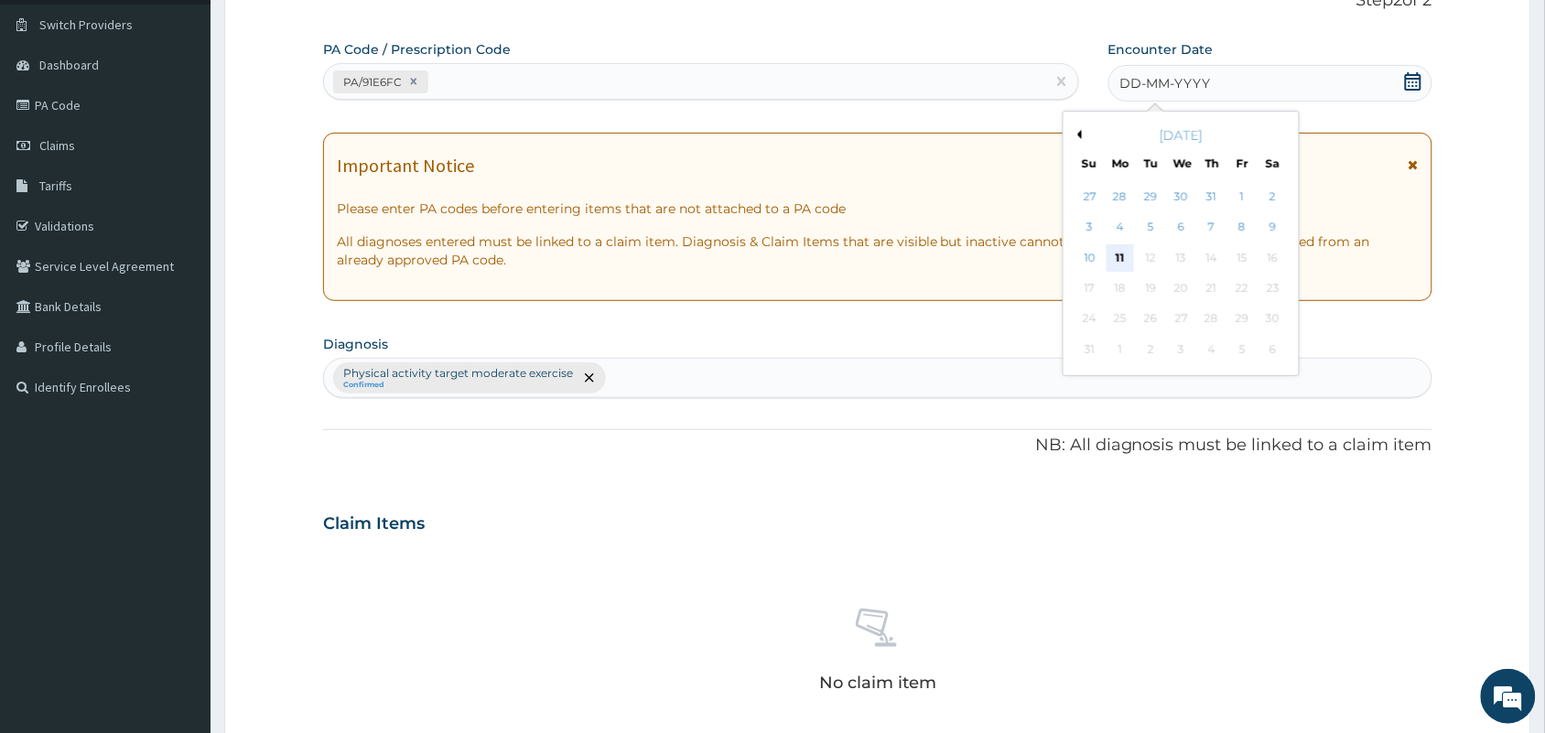
click at [1128, 256] on div "11" at bounding box center [1120, 257] width 27 height 27
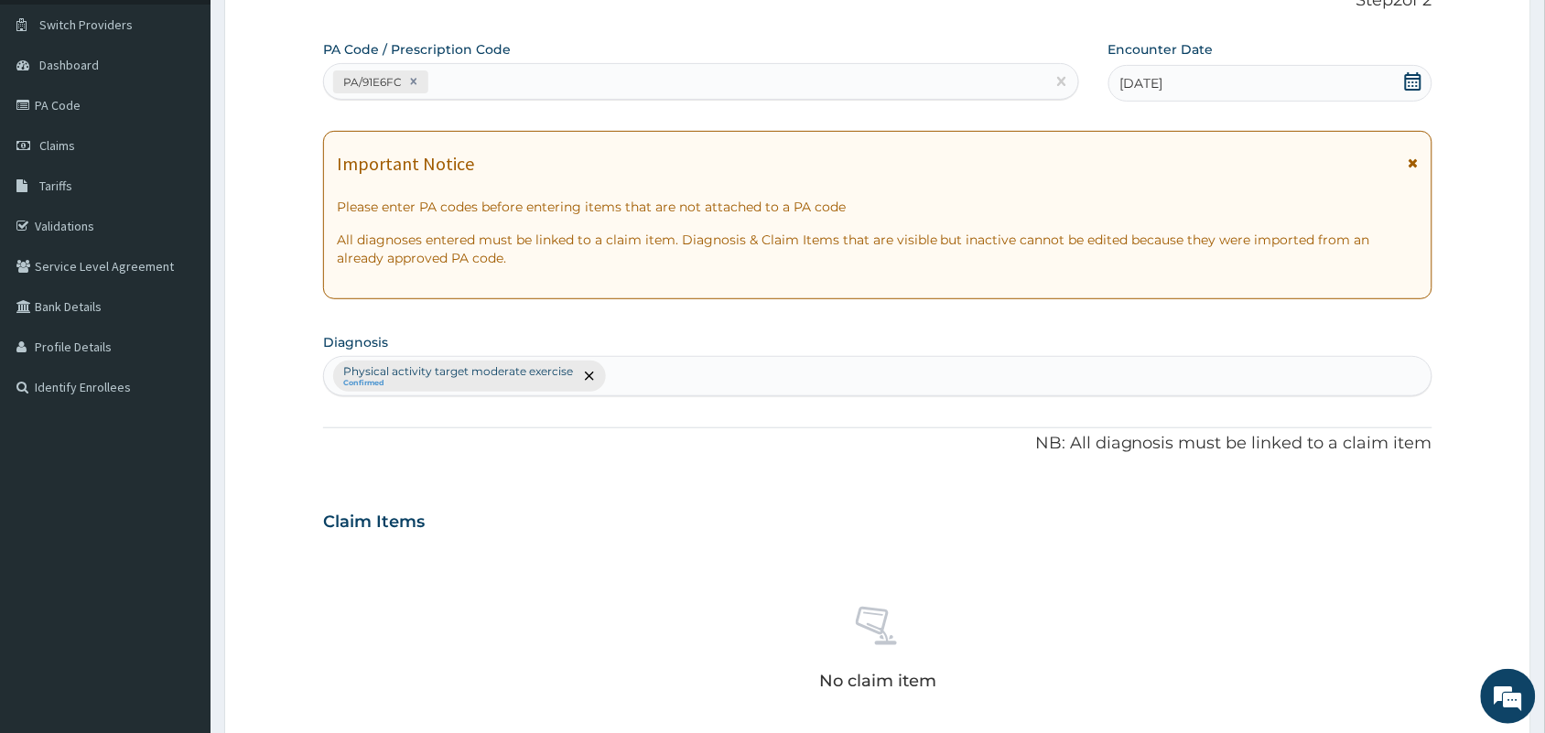
scroll to position [588, 0]
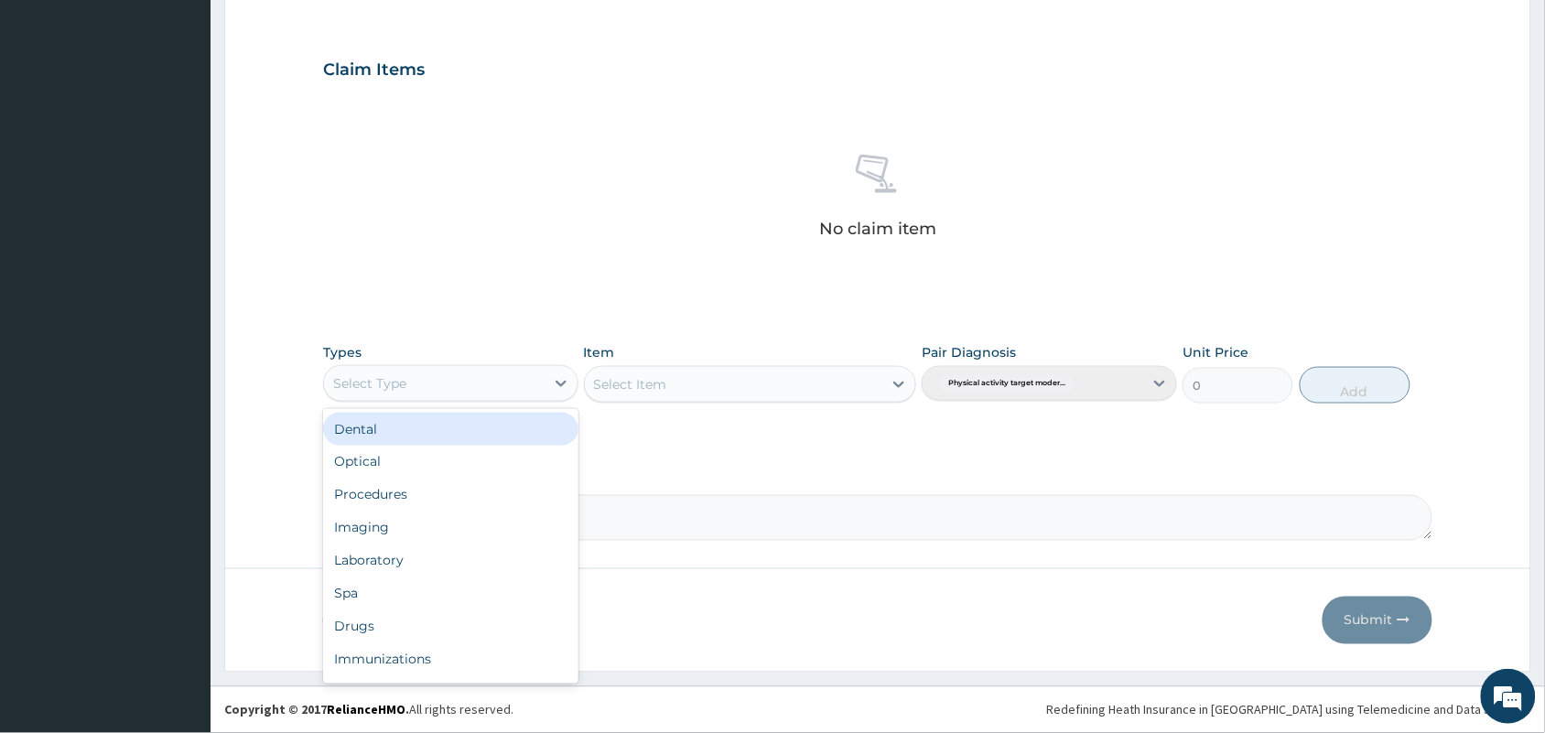
click at [488, 399] on div "Select Type" at bounding box center [450, 383] width 255 height 37
type input "gym"
click at [503, 441] on div "Gym" at bounding box center [450, 429] width 255 height 33
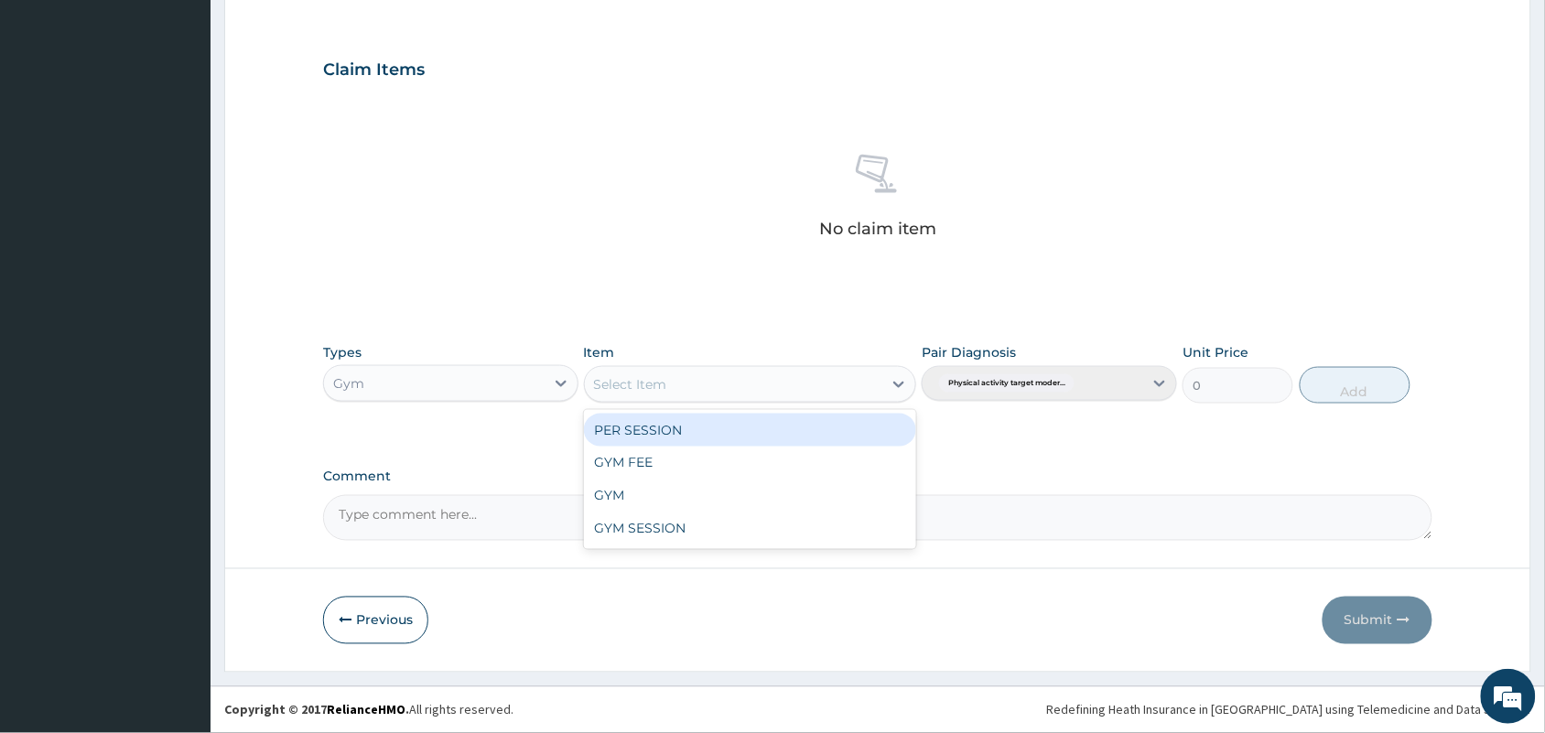
click at [679, 396] on div "Select Item" at bounding box center [734, 384] width 298 height 29
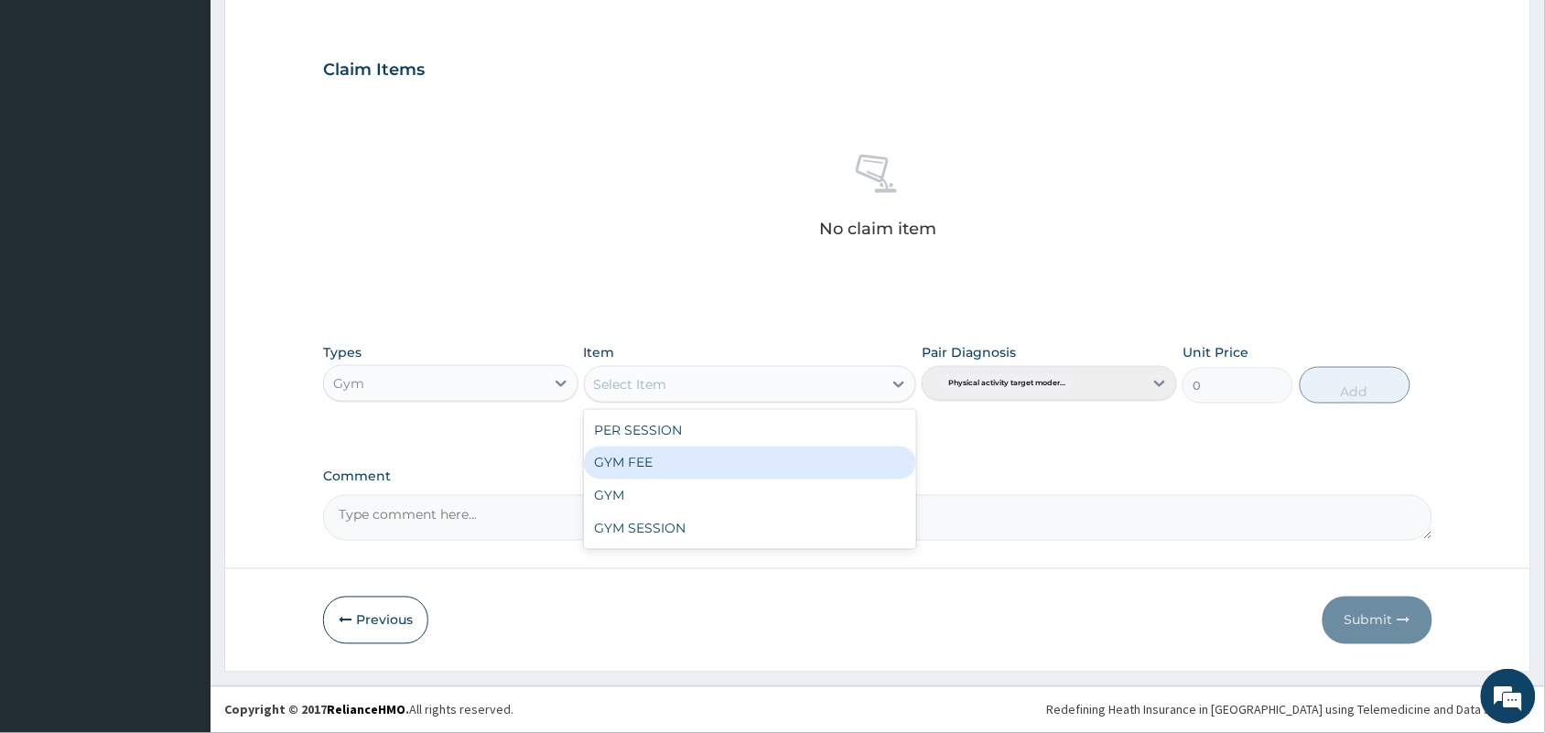
click at [670, 467] on div "GYM FEE" at bounding box center [750, 463] width 333 height 33
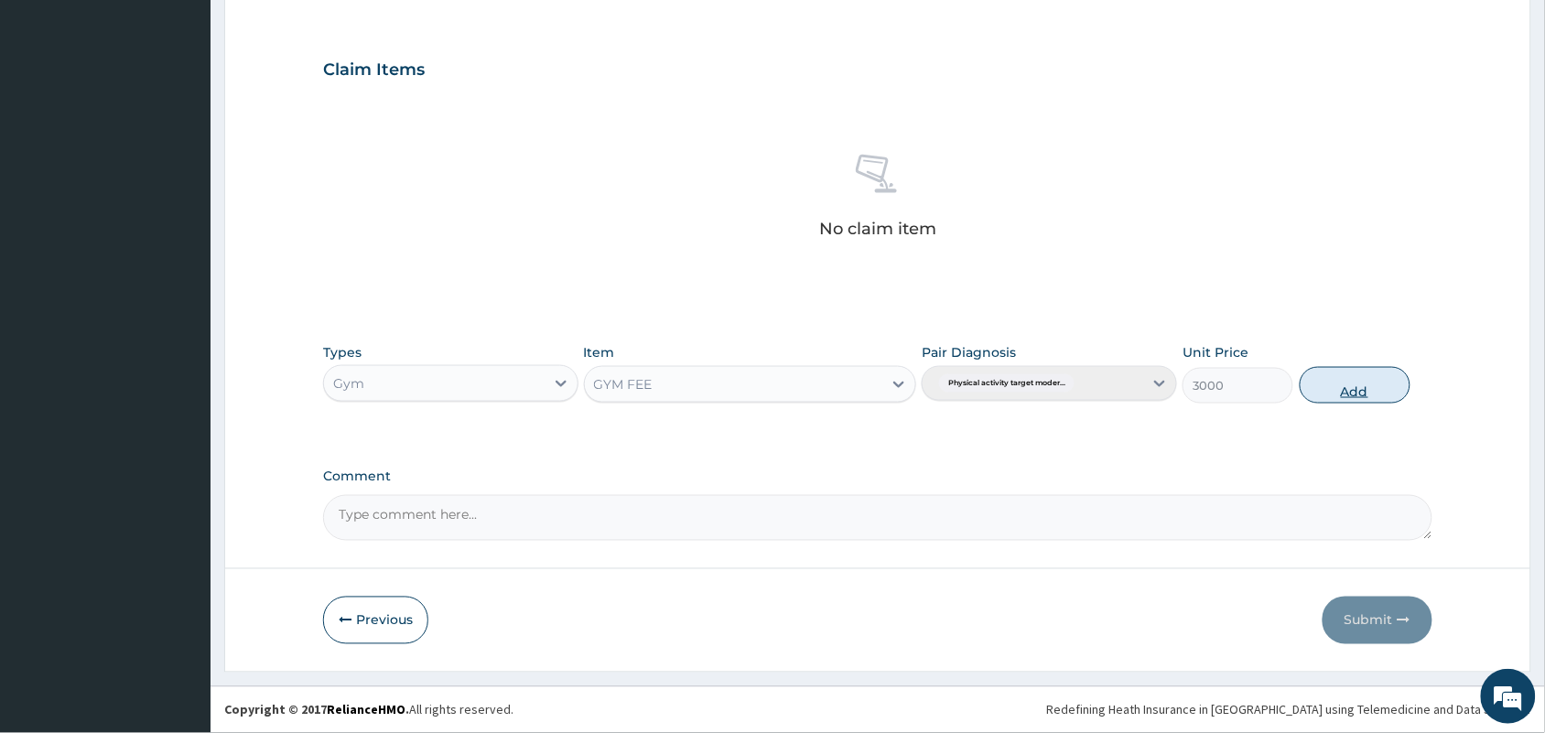
click at [1357, 378] on button "Add" at bounding box center [1355, 385] width 111 height 37
type input "0"
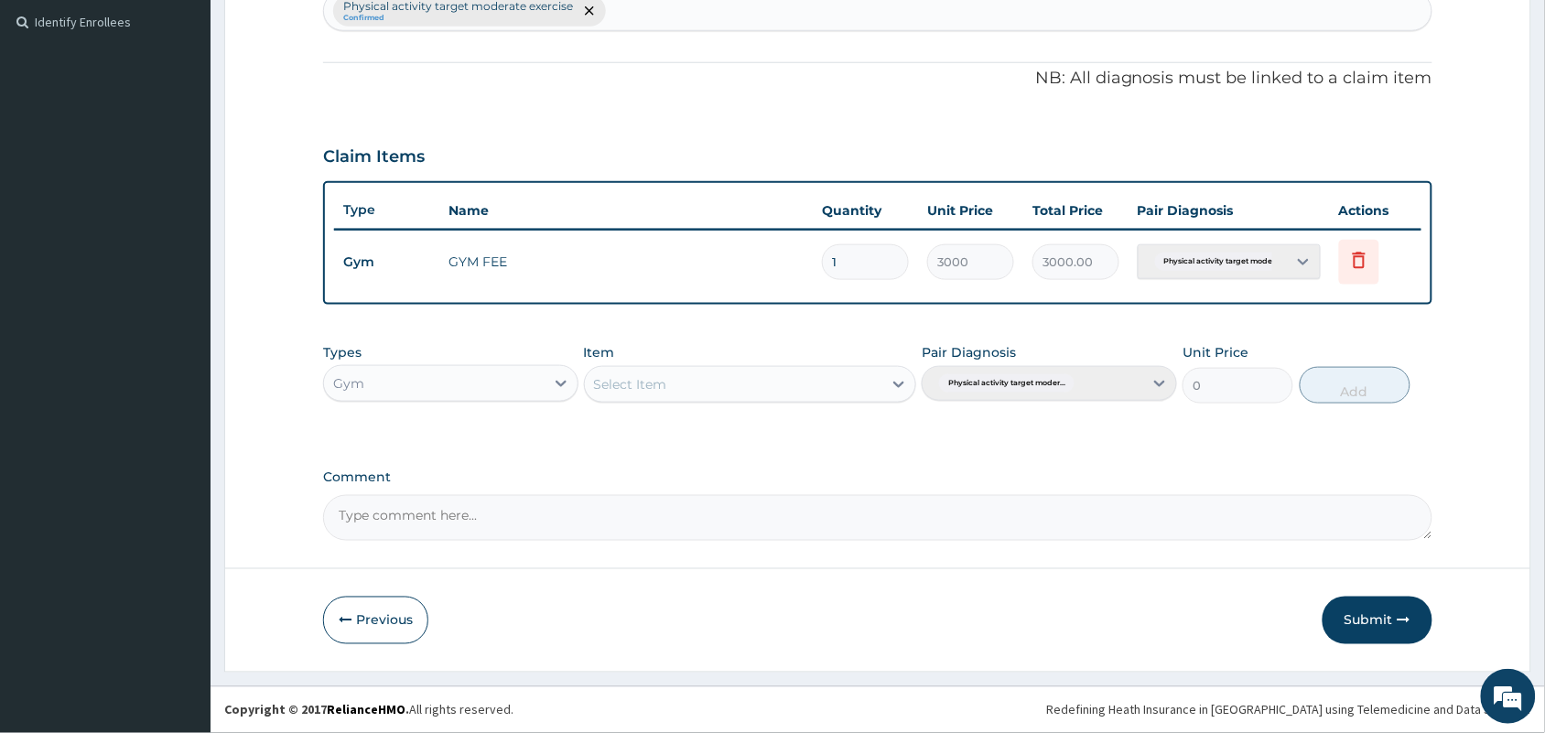
scroll to position [499, 0]
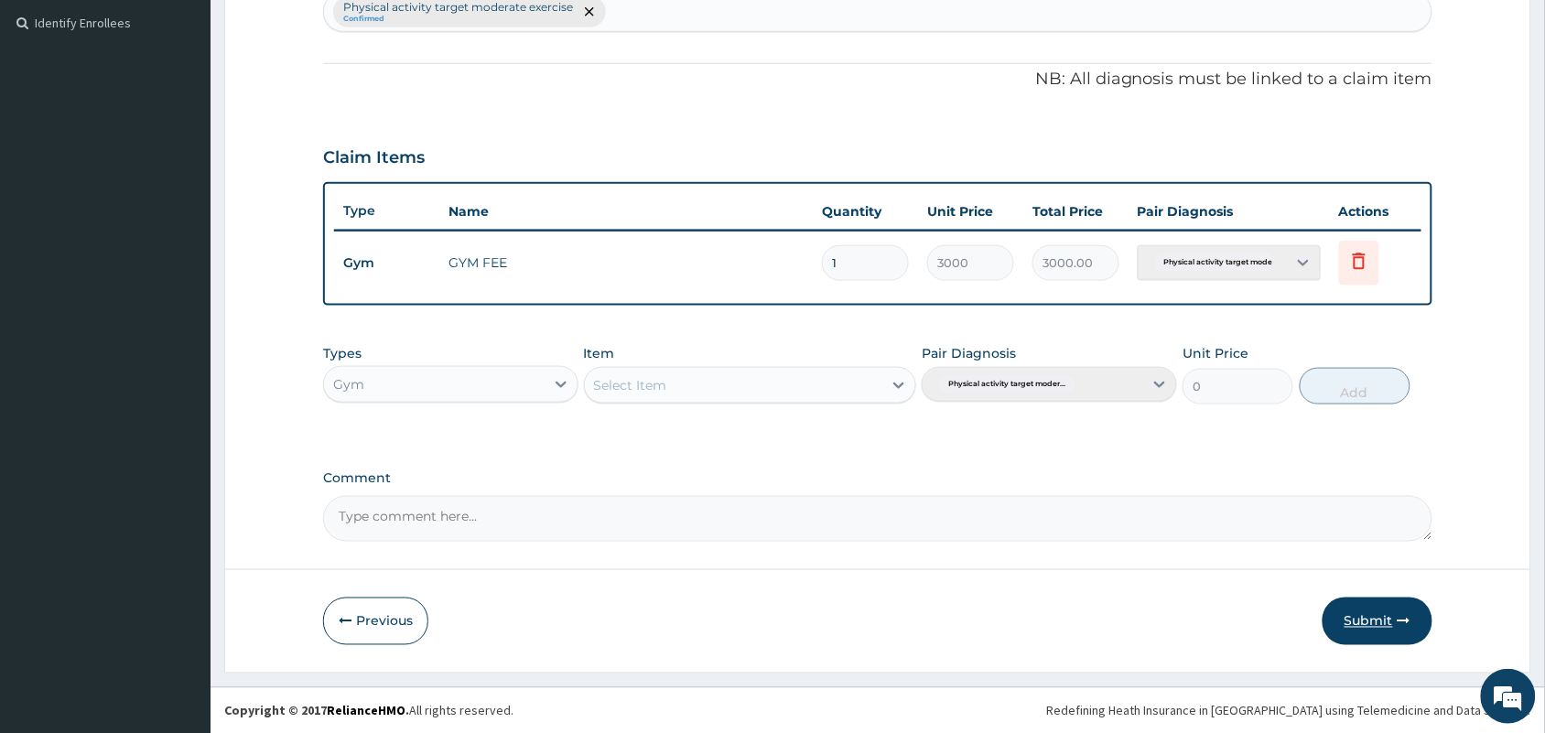
click at [1393, 621] on button "Submit" at bounding box center [1378, 622] width 110 height 48
